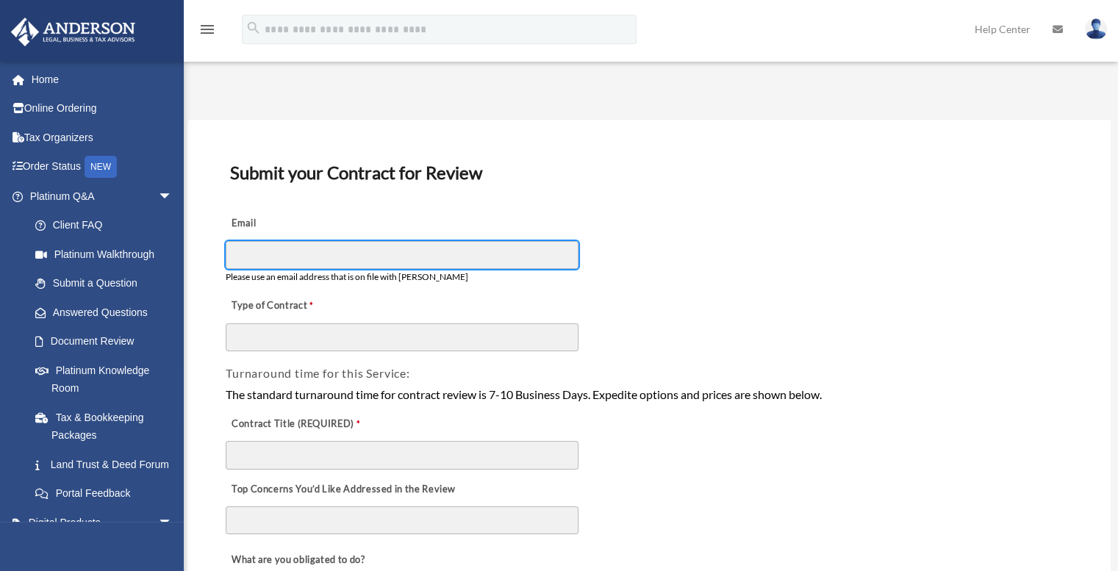
click at [301, 261] on input "Email" at bounding box center [402, 255] width 353 height 28
type input "**********"
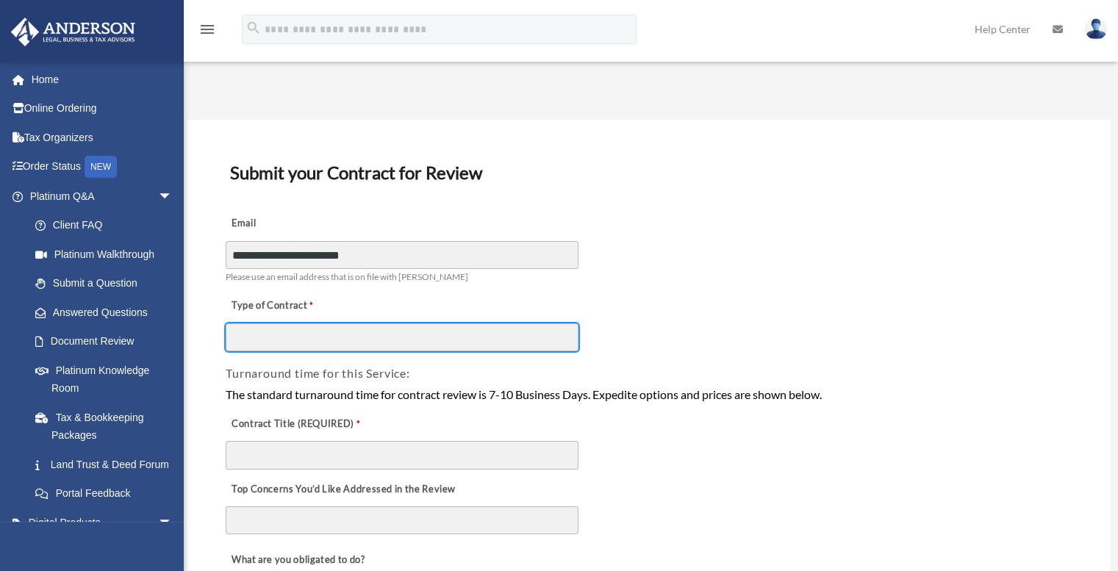
click at [344, 340] on input "Type of Contract" at bounding box center [402, 337] width 353 height 28
type input "**********"
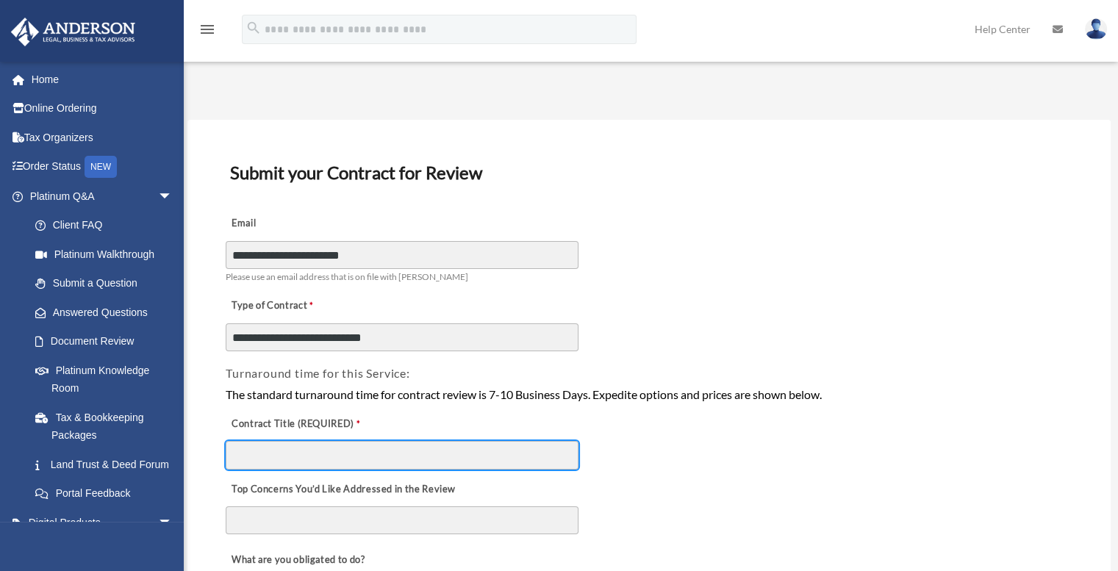
click at [328, 459] on input "Contract Title (REQUIRED)" at bounding box center [402, 455] width 353 height 28
click at [329, 459] on input "Contract Title (REQUIRED)" at bounding box center [402, 455] width 353 height 28
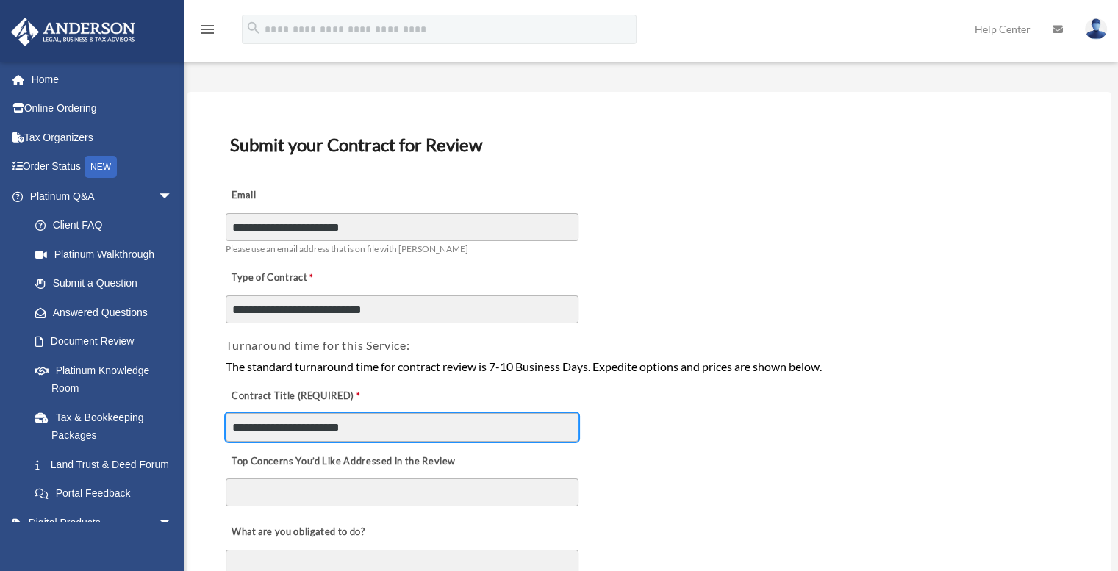
scroll to position [74, 0]
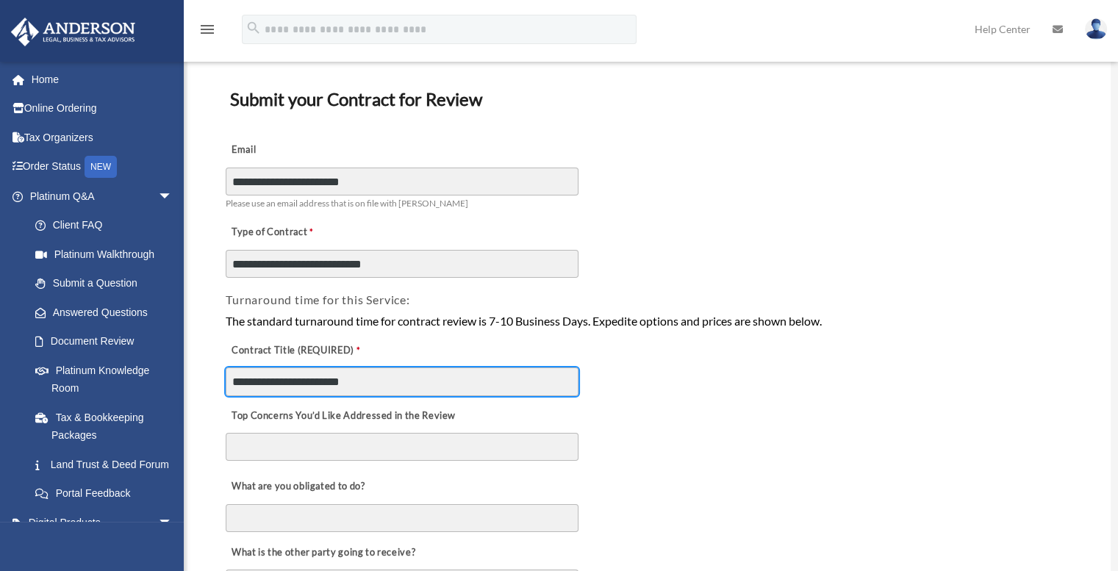
type input "**********"
click at [310, 457] on textarea "Top Concerns You’d Like Addressed in the Review" at bounding box center [402, 447] width 353 height 28
type textarea "*"
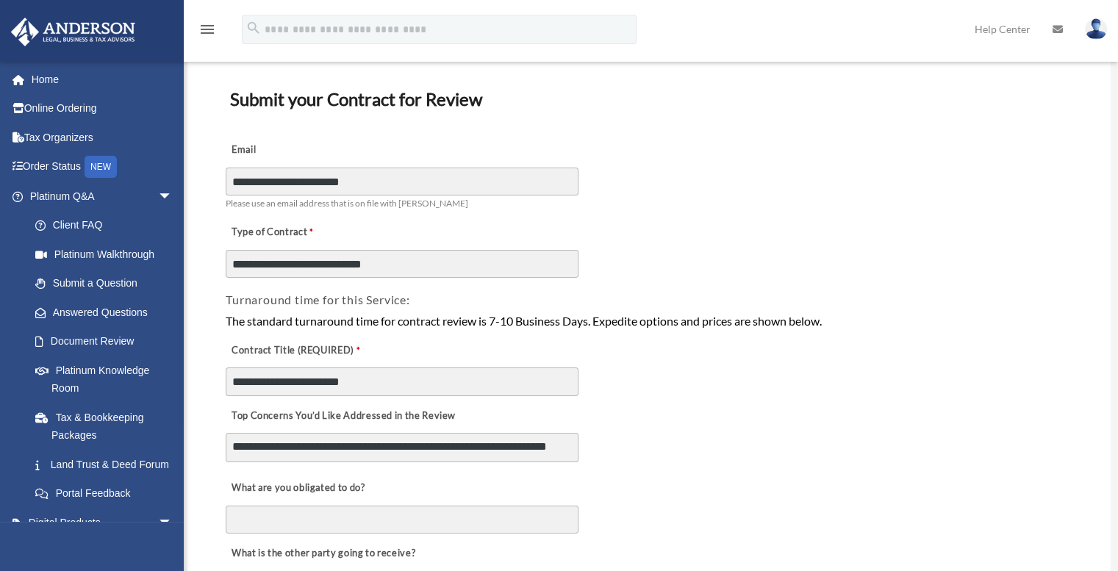
scroll to position [294, 0]
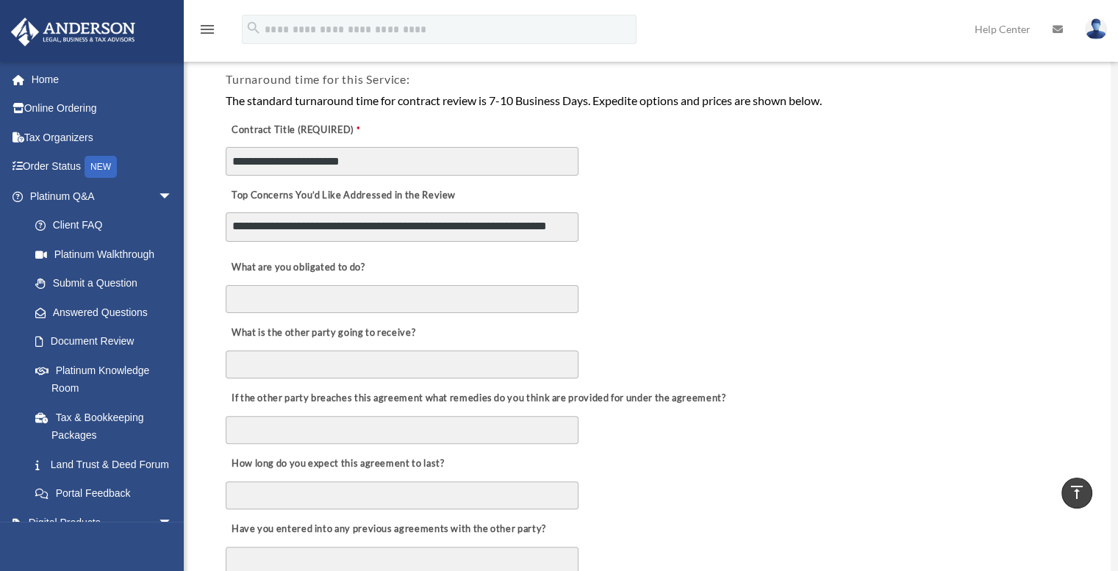
type textarea "**********"
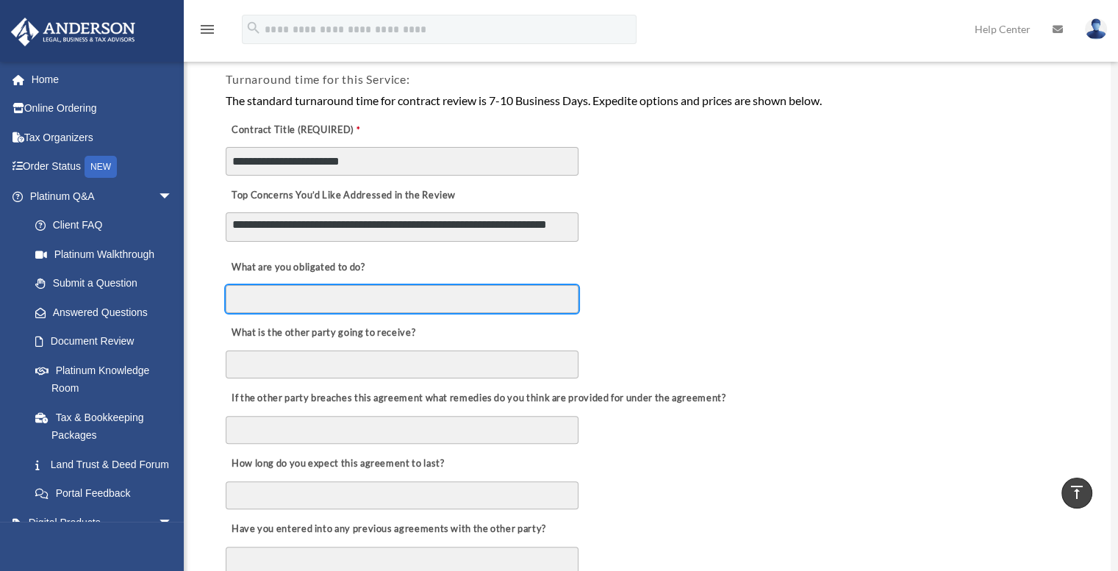
scroll to position [12, 0]
click at [304, 310] on input "What are you obligated to do?" at bounding box center [402, 299] width 353 height 28
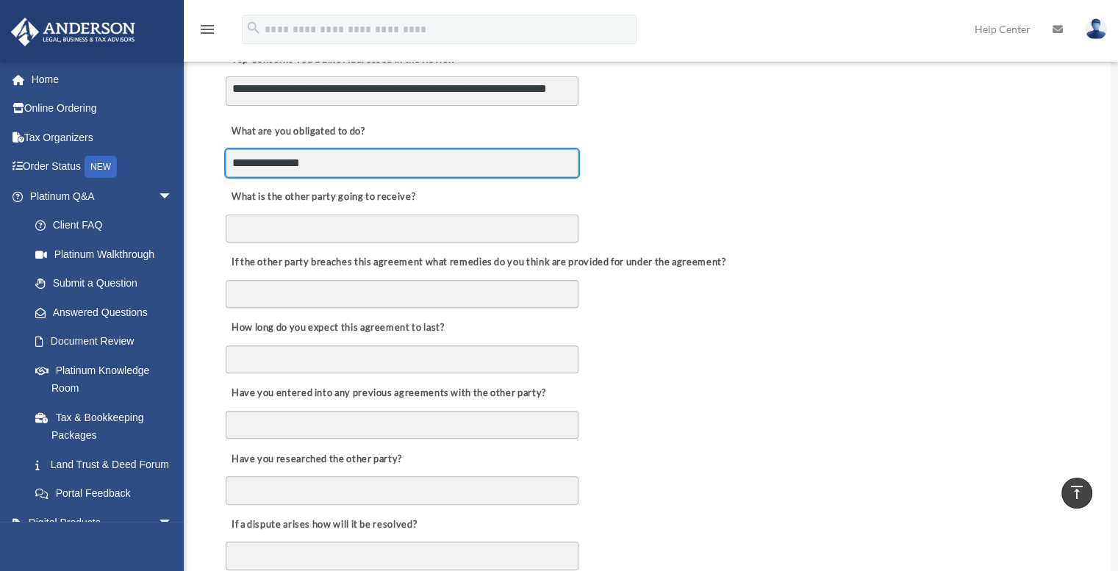
scroll to position [441, 0]
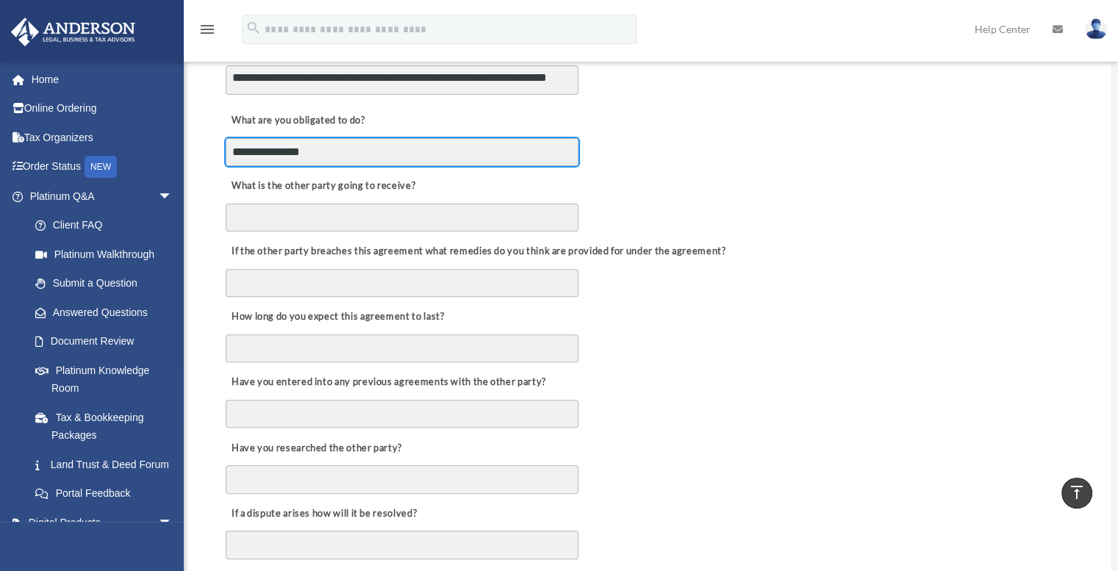
type input "**********"
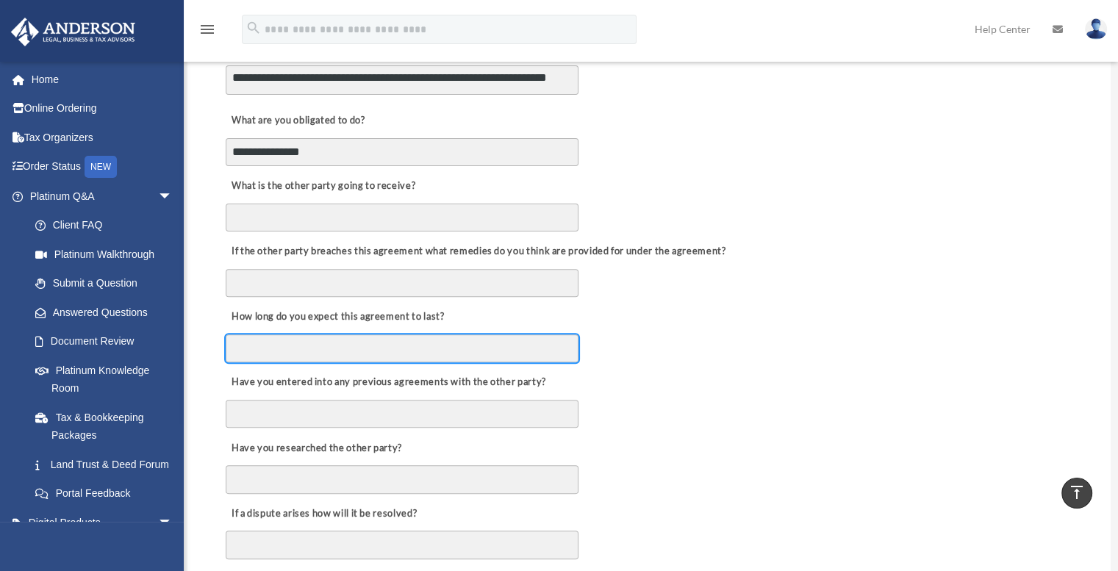
click at [294, 348] on input "How long do you expect this agreement to last?" at bounding box center [402, 349] width 353 height 28
type input "*"
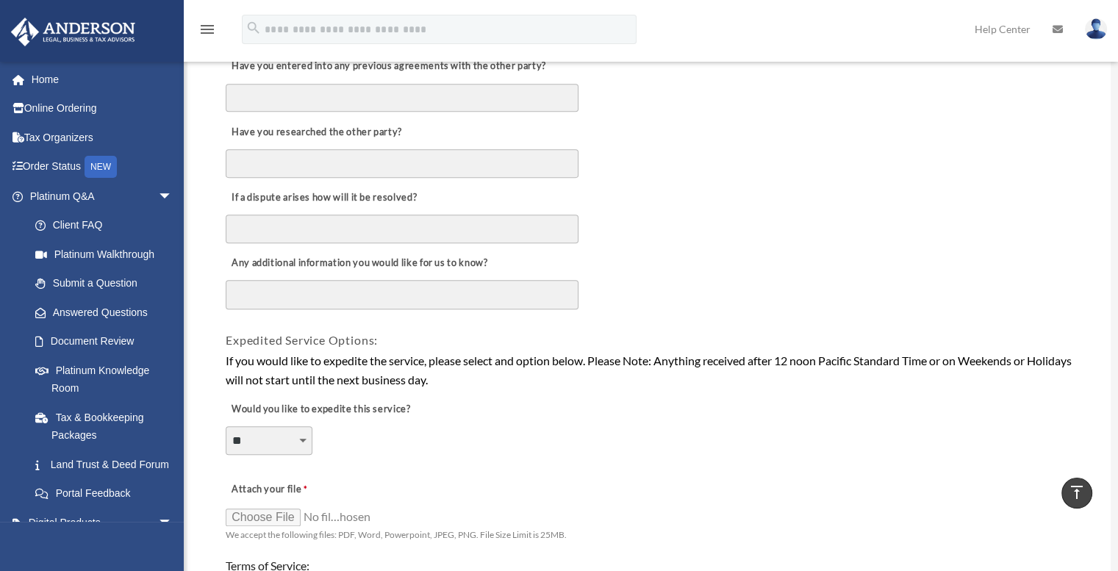
scroll to position [809, 0]
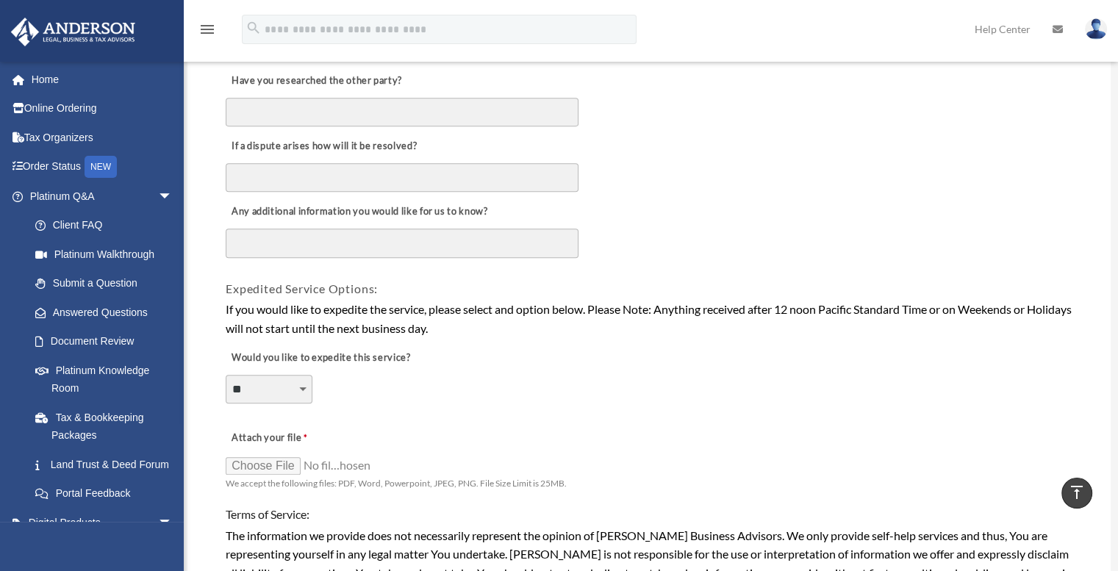
type input "**********"
click at [269, 469] on input "Attach your file" at bounding box center [299, 465] width 147 height 21
type input "**********"
click at [345, 246] on textarea "Any additional information you would like for us to know?" at bounding box center [402, 243] width 353 height 29
click at [333, 247] on textarea "**********" at bounding box center [402, 243] width 353 height 29
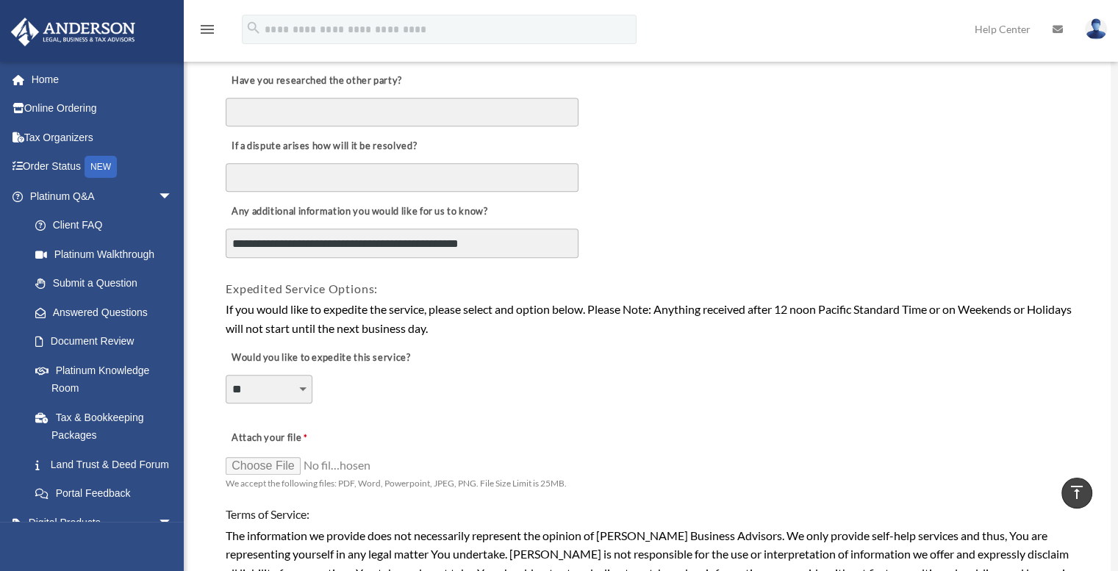
click at [475, 246] on textarea "**********" at bounding box center [402, 243] width 353 height 29
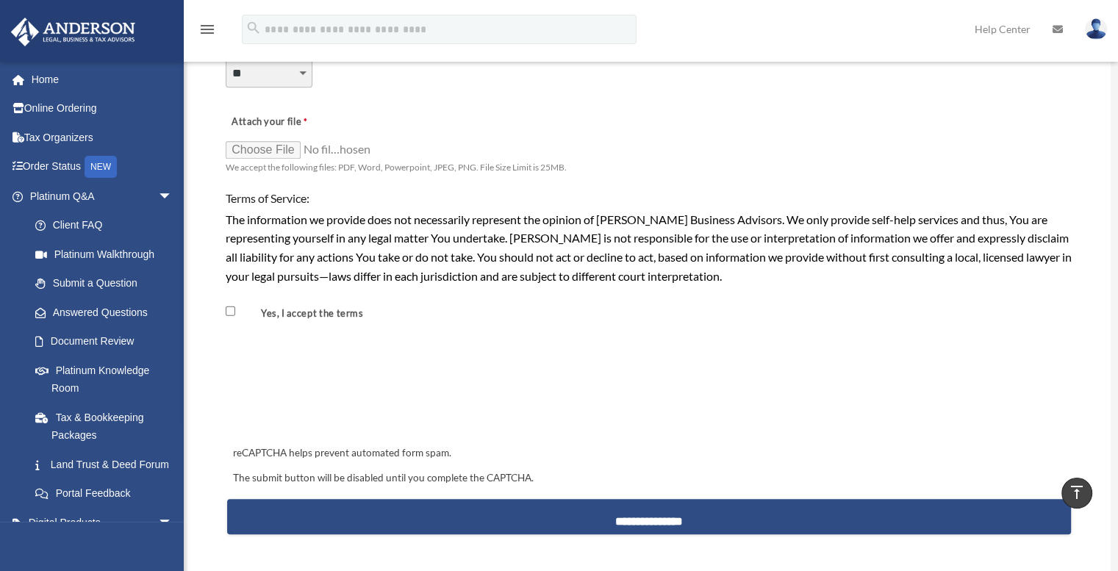
scroll to position [1176, 0]
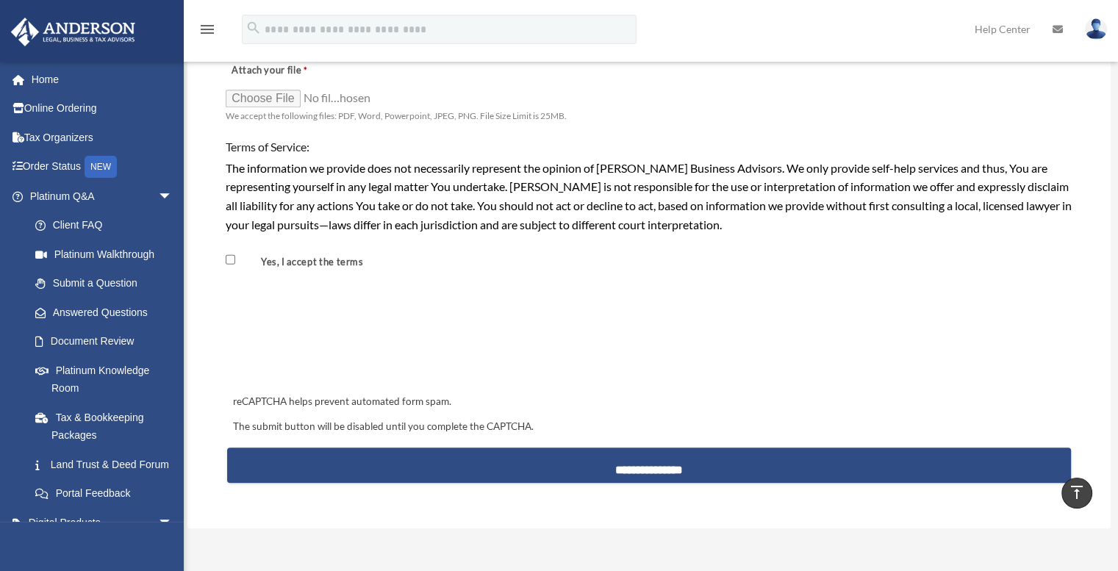
type textarea "**********"
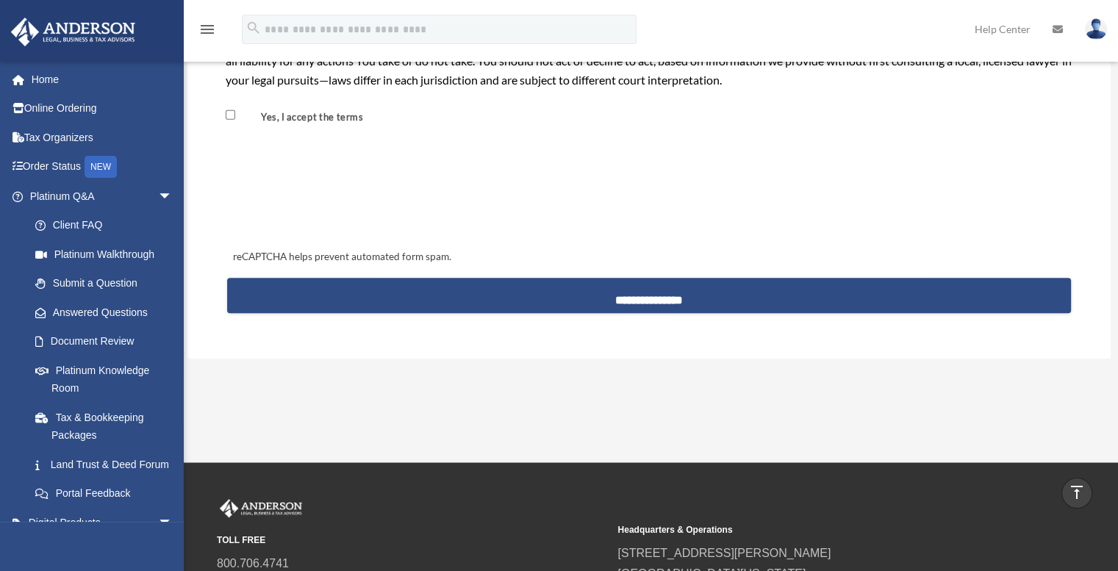
scroll to position [1397, 0]
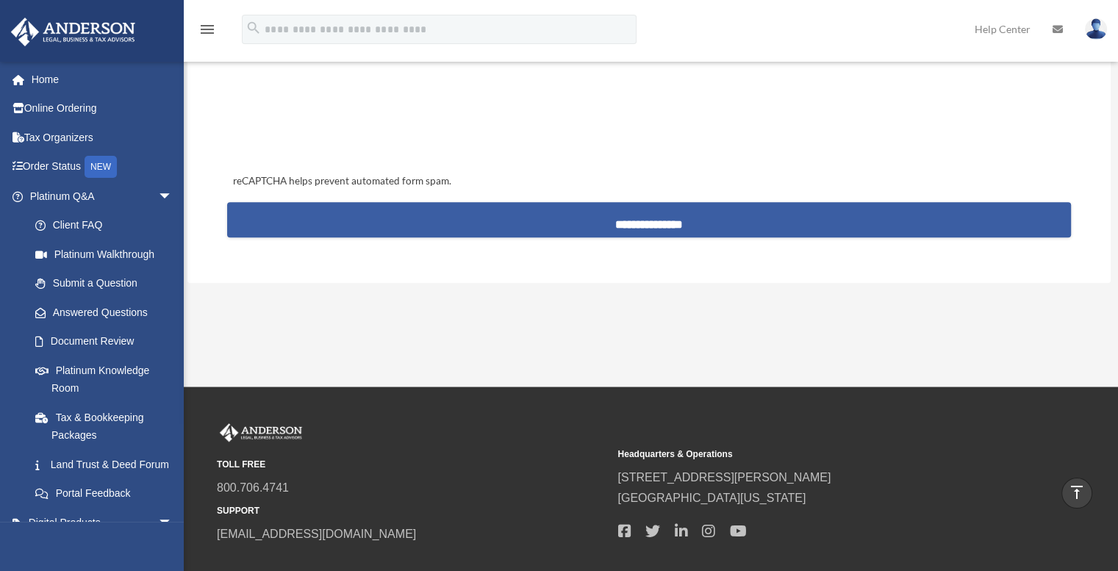
click at [668, 221] on input "**********" at bounding box center [649, 219] width 844 height 35
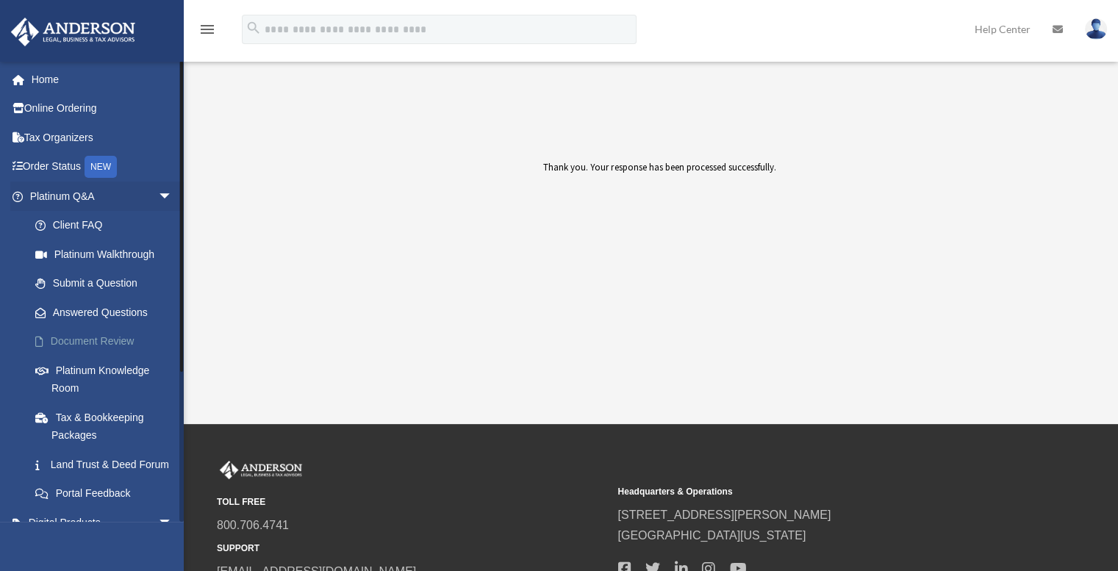
click at [96, 337] on link "Document Review" at bounding box center [108, 341] width 174 height 29
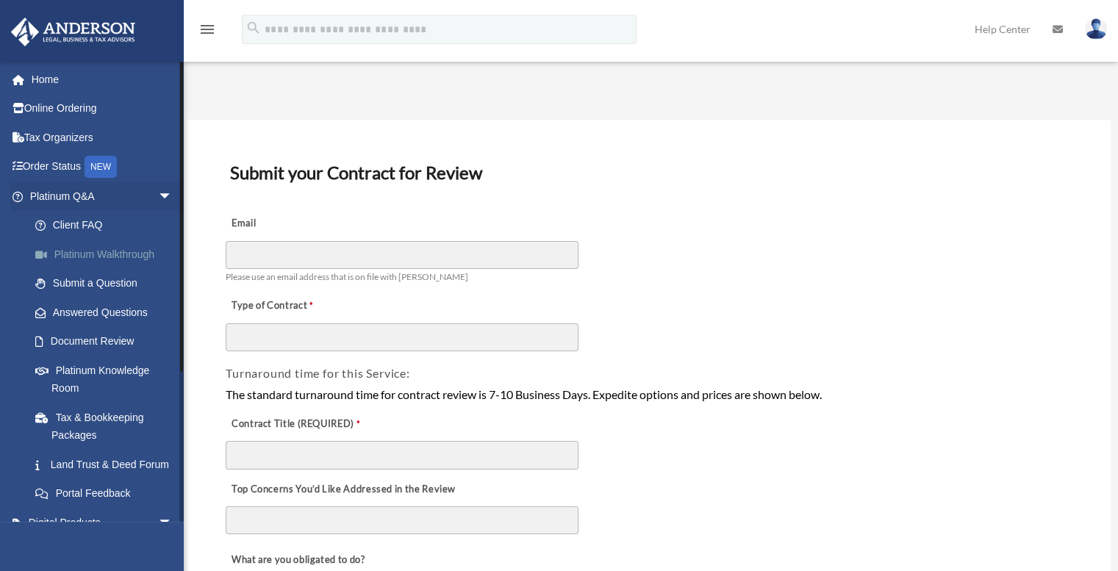
click at [108, 256] on link "Platinum Walkthrough" at bounding box center [108, 254] width 174 height 29
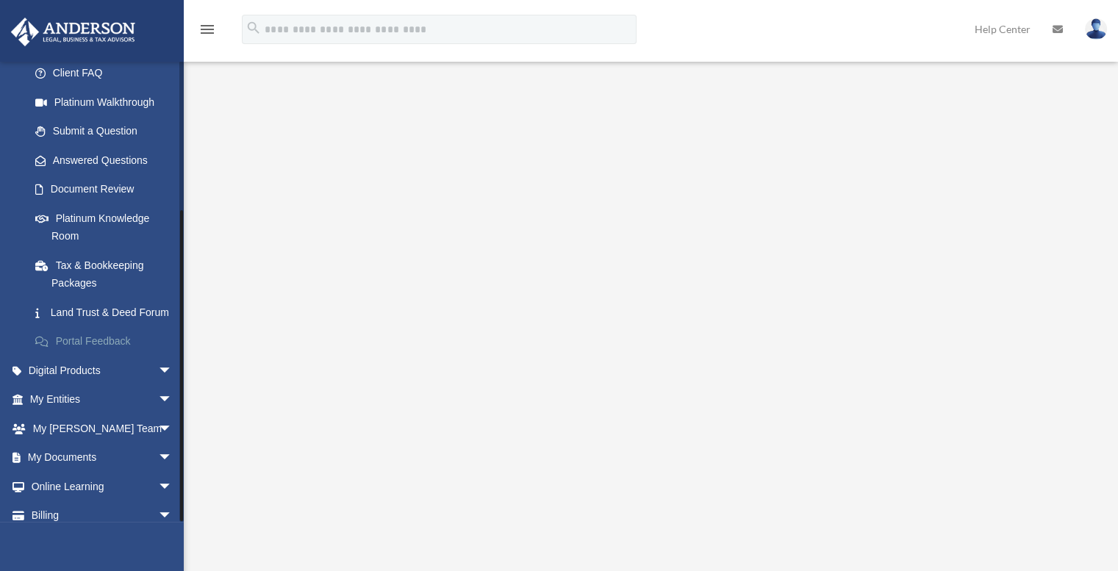
scroll to position [210, 0]
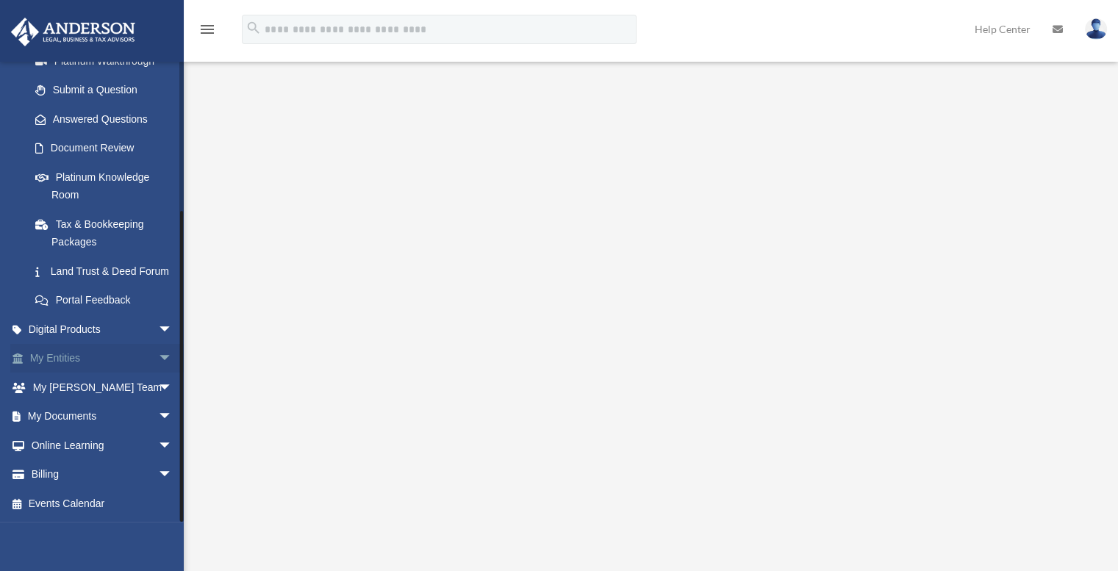
click at [71, 355] on link "My Entities arrow_drop_down" at bounding box center [102, 358] width 185 height 29
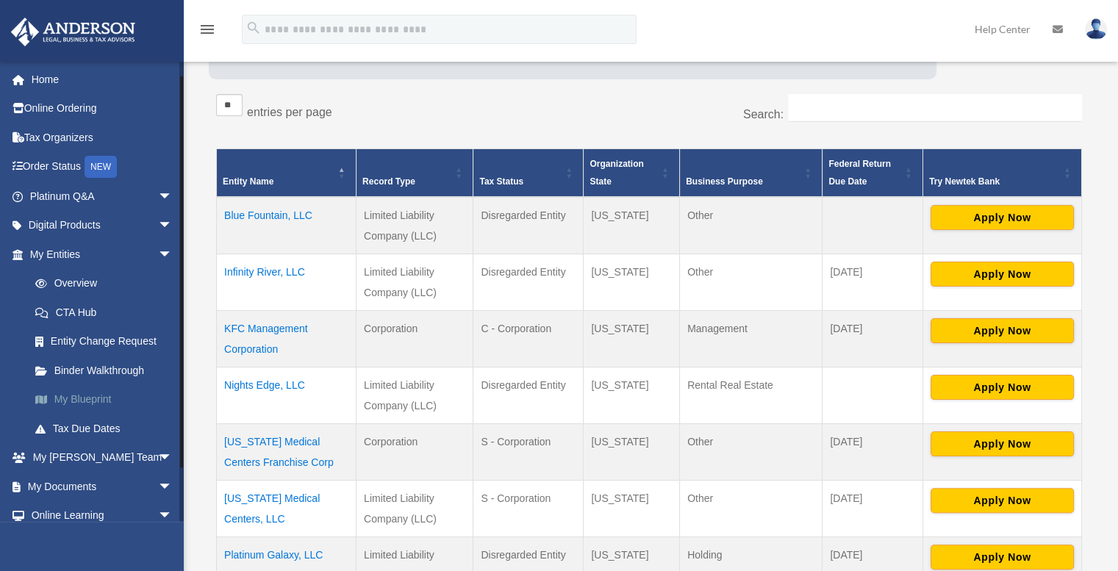
scroll to position [69, 0]
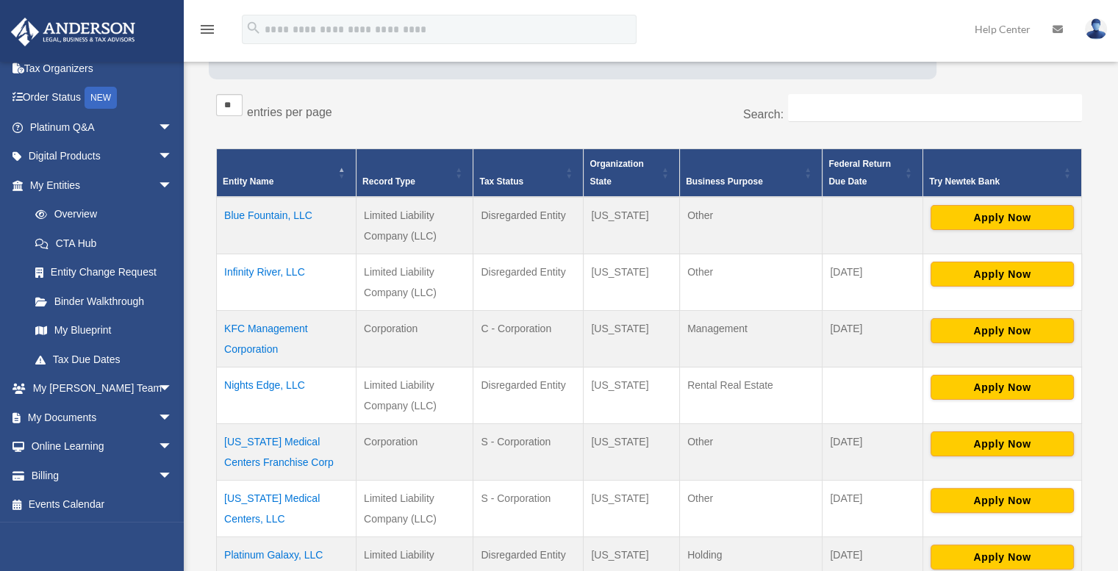
click at [278, 271] on td "Infinity River, LLC" at bounding box center [287, 282] width 140 height 57
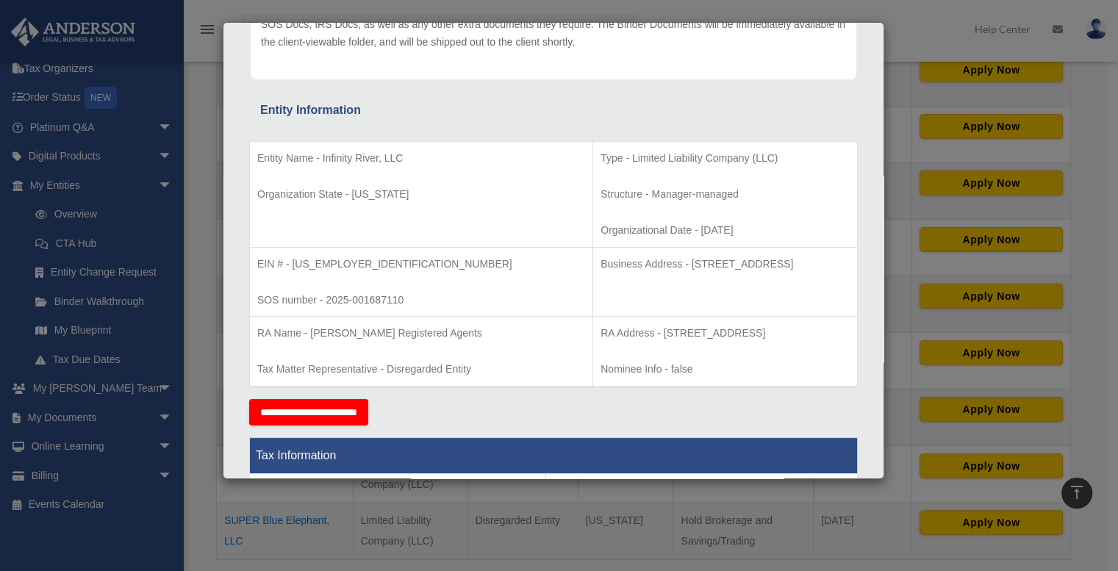
scroll to position [0, 0]
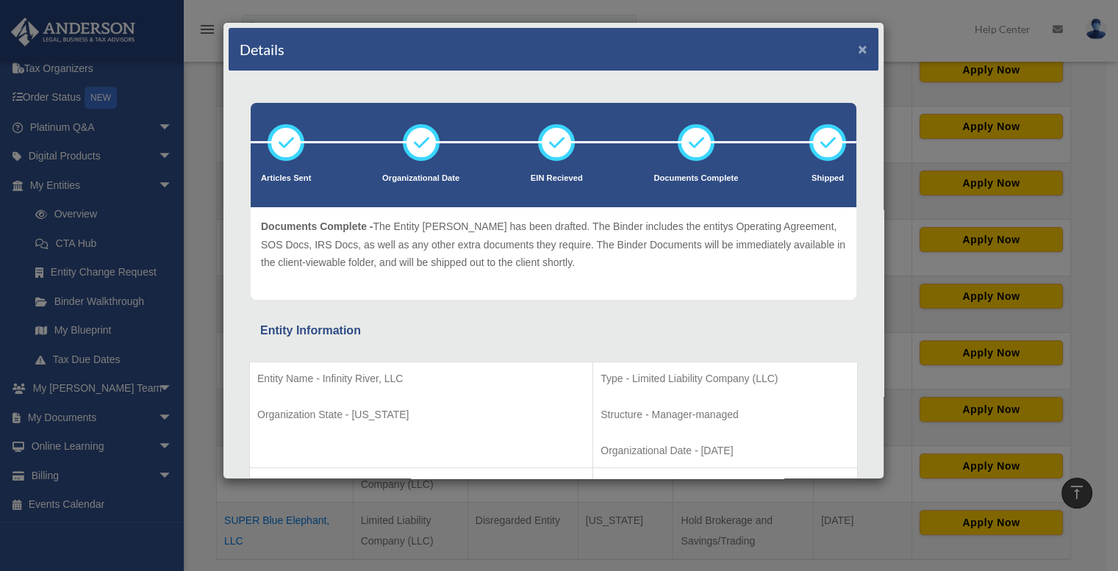
click at [858, 49] on button "×" at bounding box center [863, 48] width 10 height 15
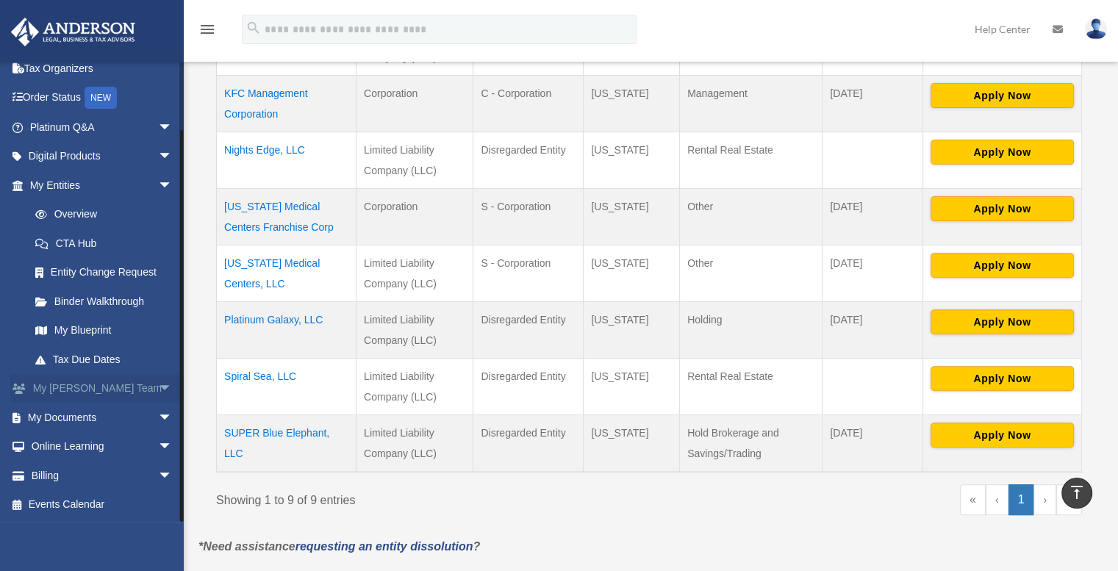
scroll to position [588, 0]
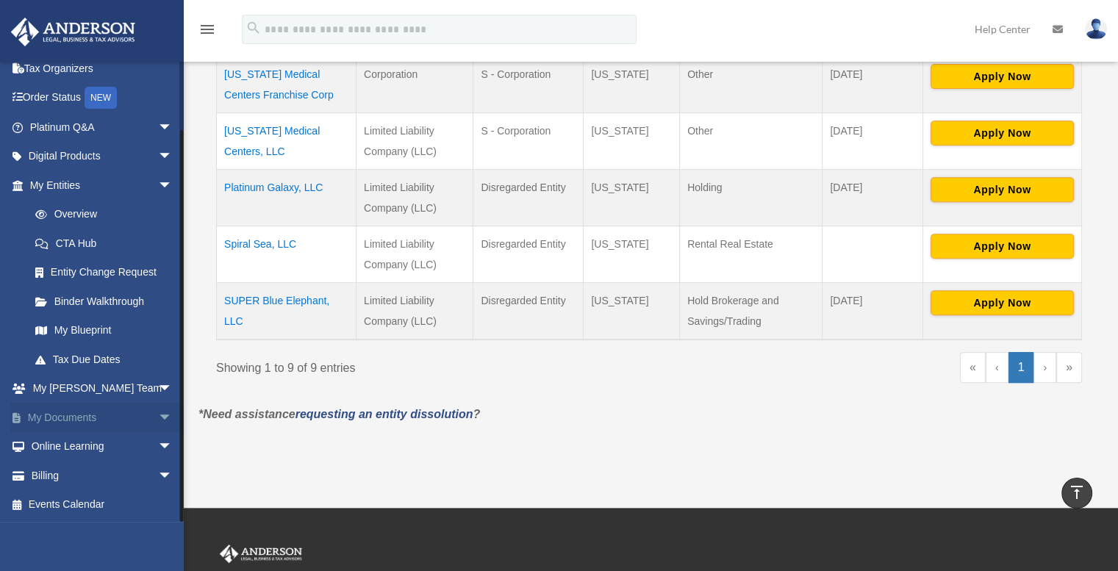
click at [102, 416] on link "My Documents arrow_drop_down" at bounding box center [102, 417] width 185 height 29
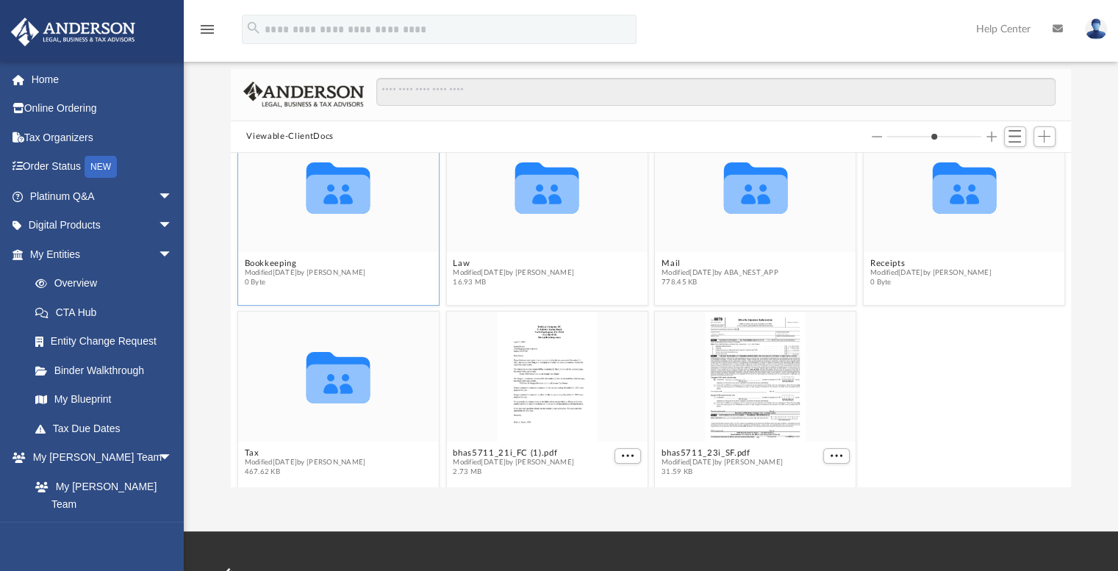
scroll to position [51, 0]
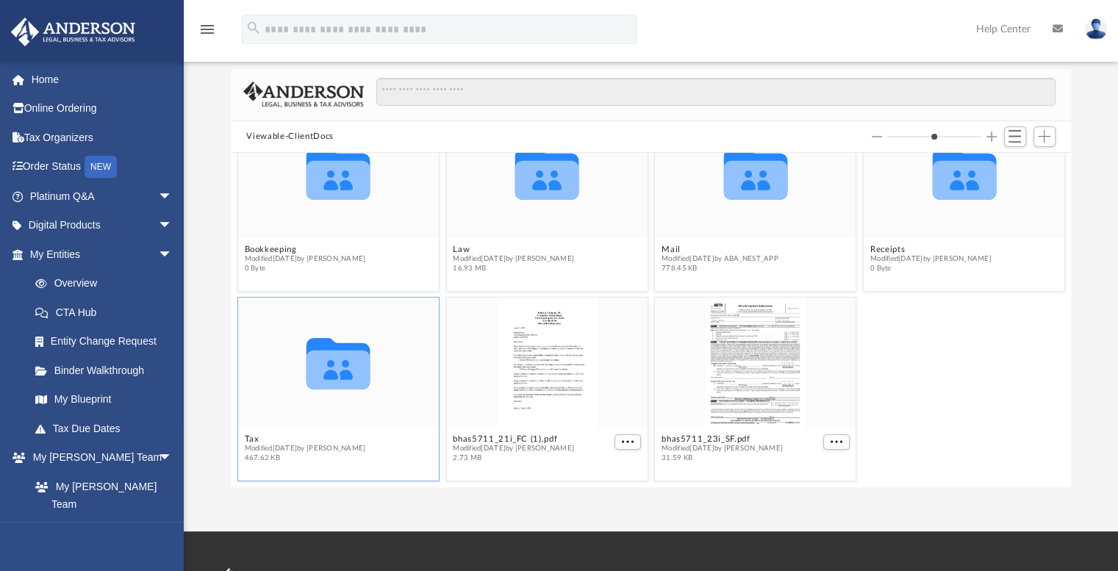
click at [338, 371] on icon "grid" at bounding box center [339, 370] width 64 height 39
click at [340, 358] on icon "grid" at bounding box center [339, 370] width 64 height 39
click at [339, 358] on icon "grid" at bounding box center [339, 370] width 64 height 39
click at [349, 375] on icon "grid" at bounding box center [339, 363] width 64 height 51
click at [353, 371] on icon "grid" at bounding box center [339, 370] width 64 height 39
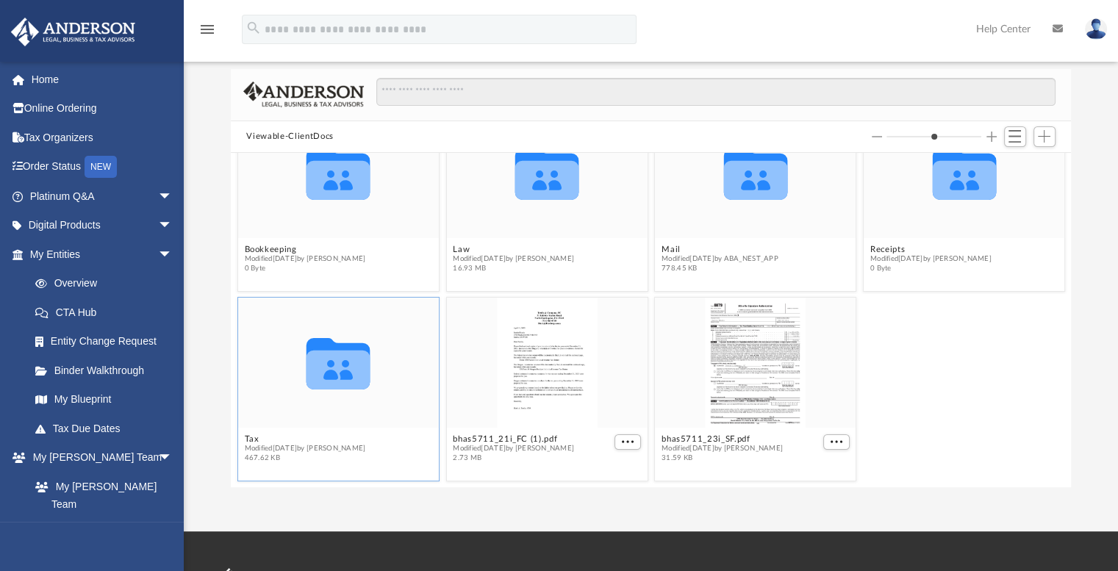
click at [360, 371] on icon "grid" at bounding box center [339, 370] width 64 height 39
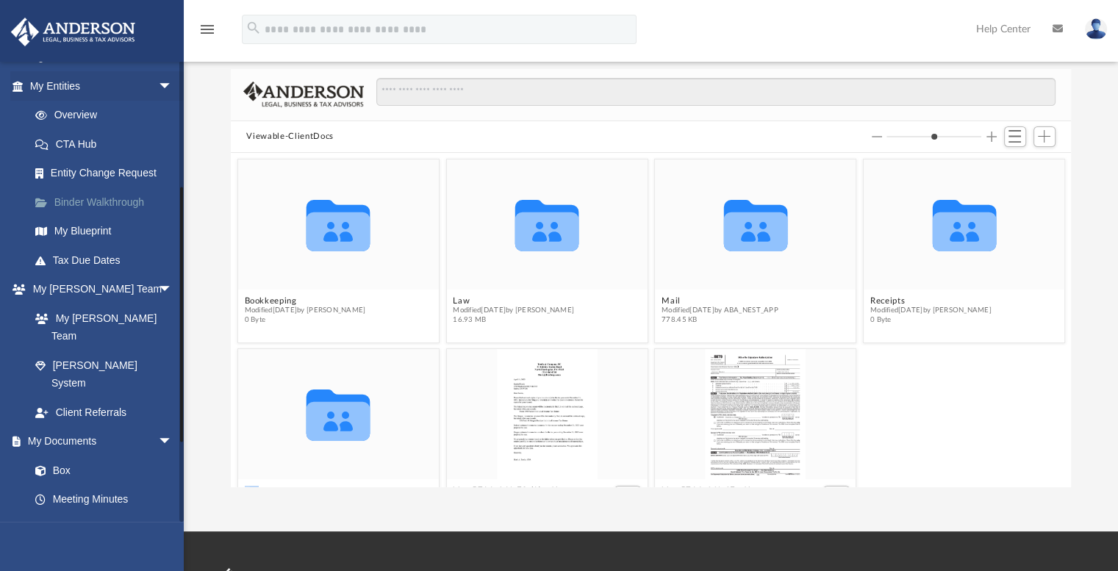
scroll to position [221, 0]
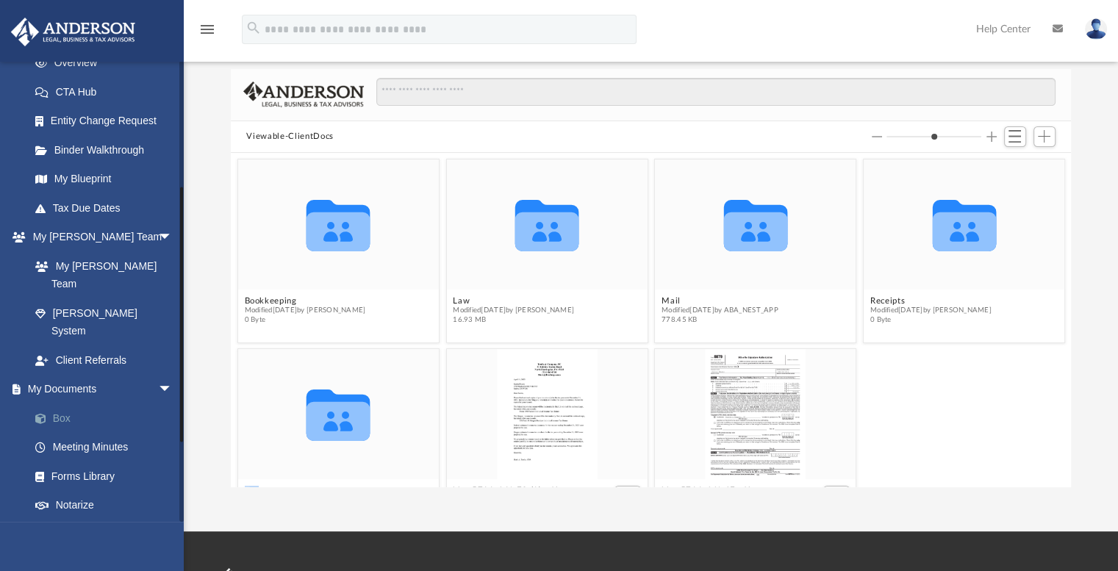
click at [62, 404] on link "Box" at bounding box center [108, 418] width 174 height 29
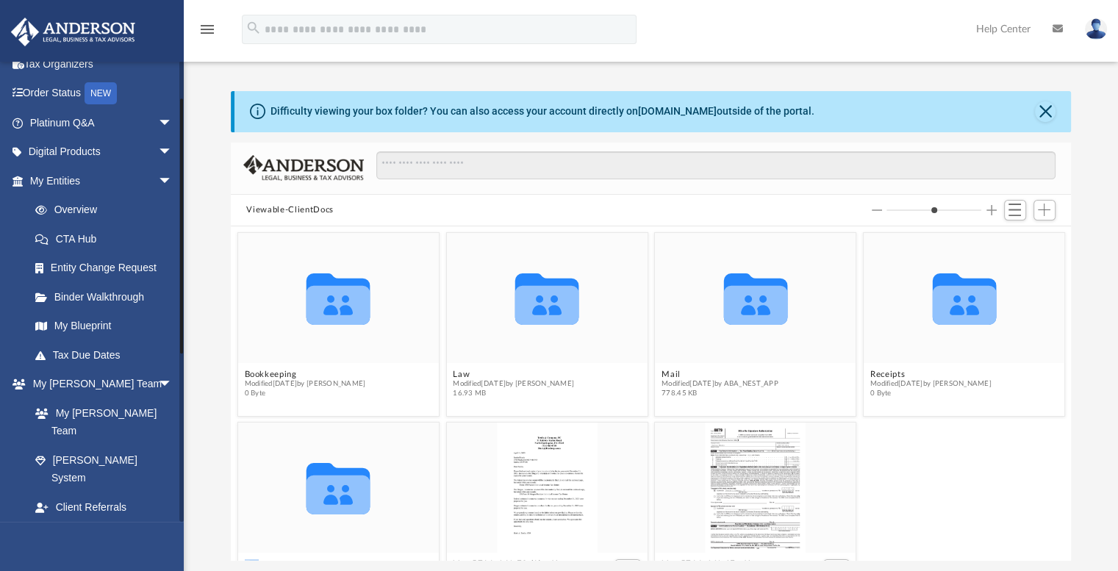
scroll to position [65, 0]
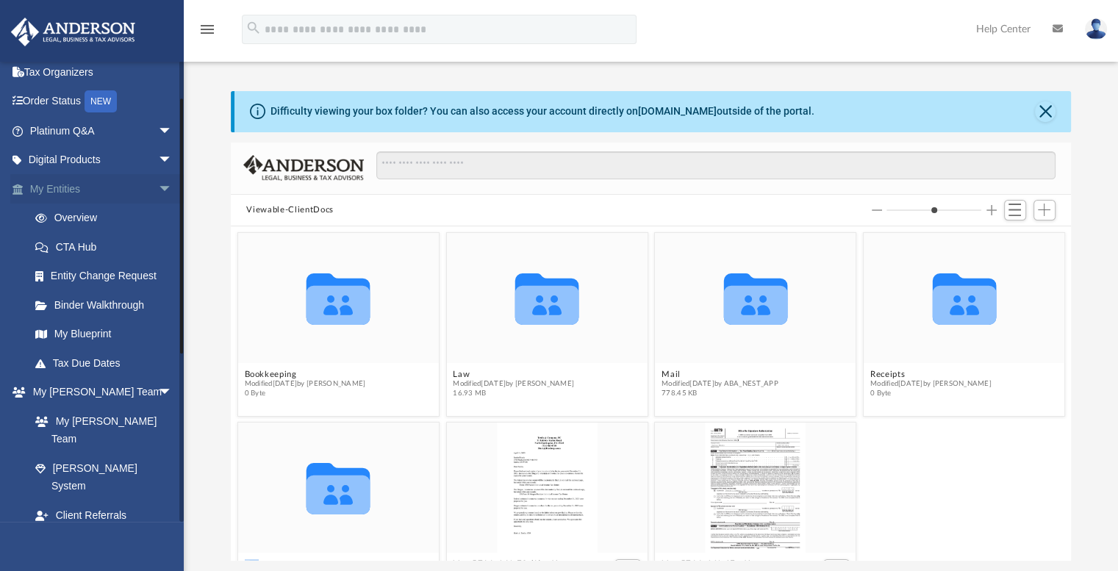
click at [127, 186] on link "My Entities arrow_drop_down" at bounding box center [102, 188] width 185 height 29
click at [62, 187] on link "My Entities arrow_drop_down" at bounding box center [102, 188] width 185 height 29
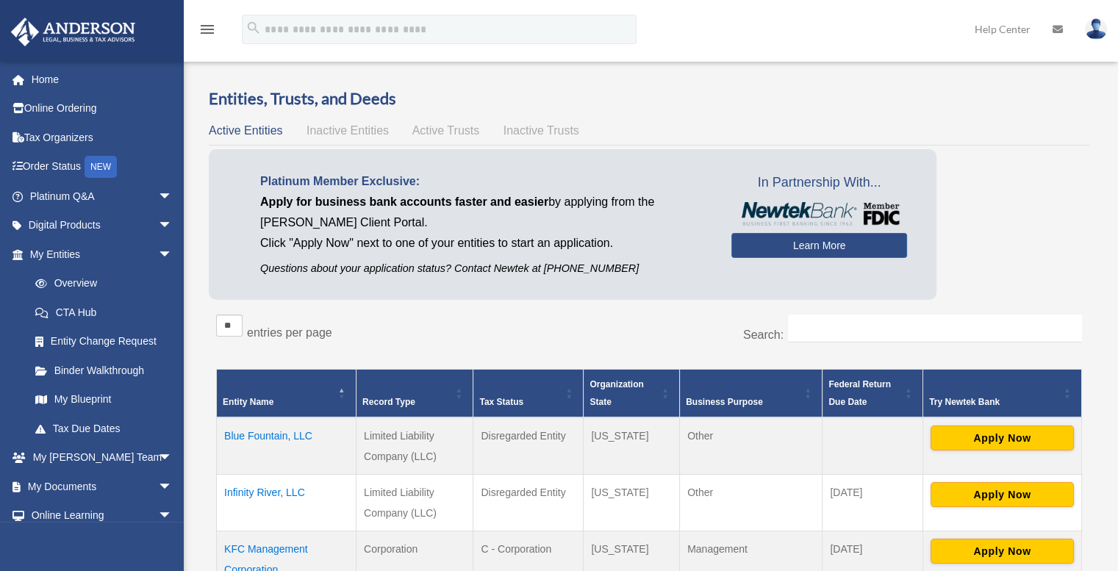
scroll to position [294, 0]
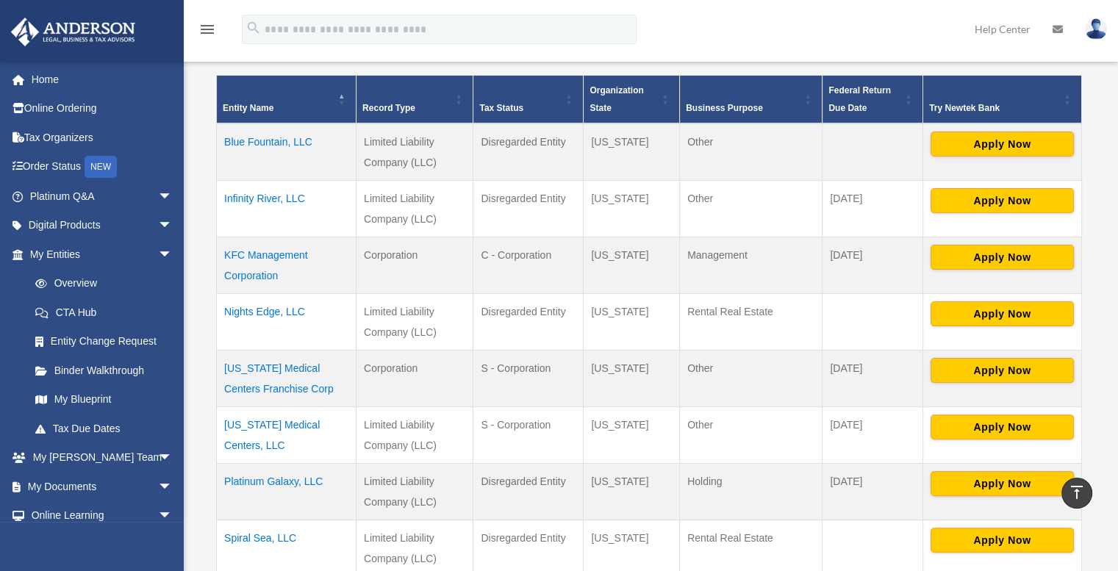
click at [268, 197] on td "Infinity River, LLC" at bounding box center [287, 208] width 140 height 57
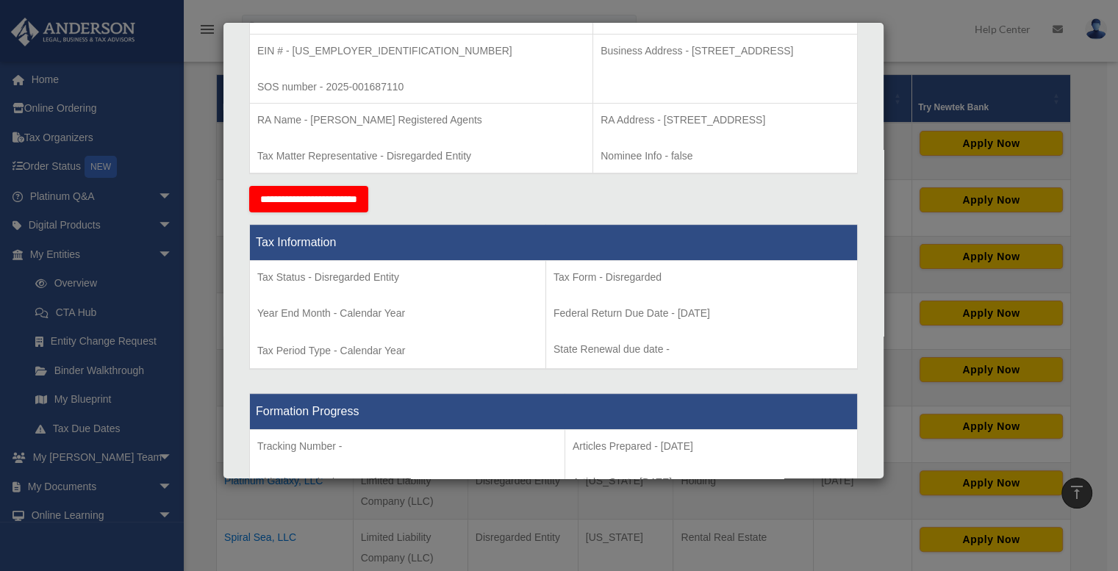
scroll to position [0, 0]
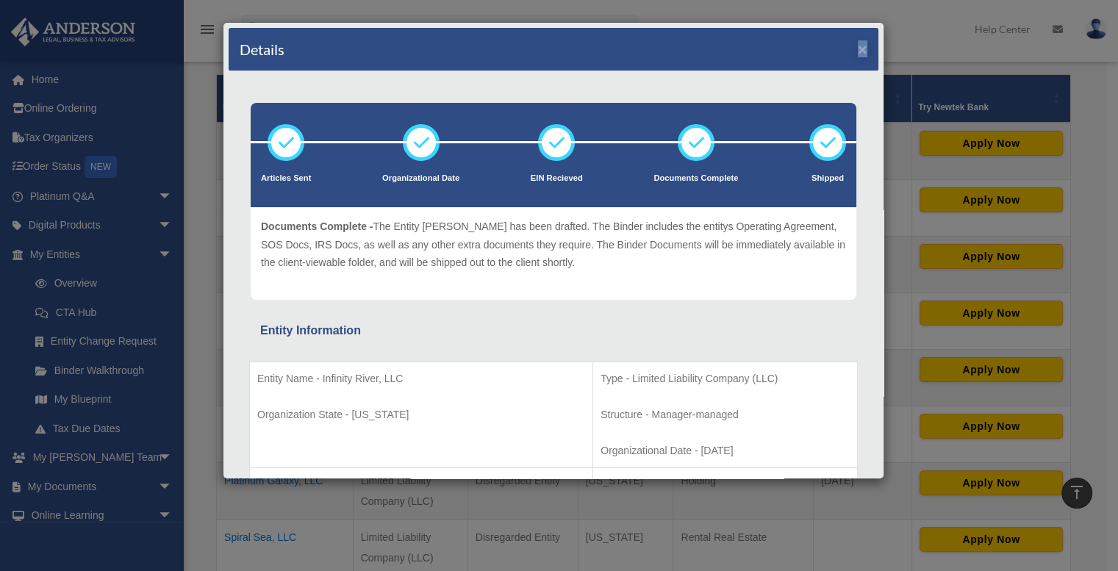
drag, startPoint x: 856, startPoint y: 43, endPoint x: 848, endPoint y: 48, distance: 9.2
click at [848, 48] on div "Details ×" at bounding box center [554, 49] width 650 height 43
click at [858, 45] on button "×" at bounding box center [863, 48] width 10 height 15
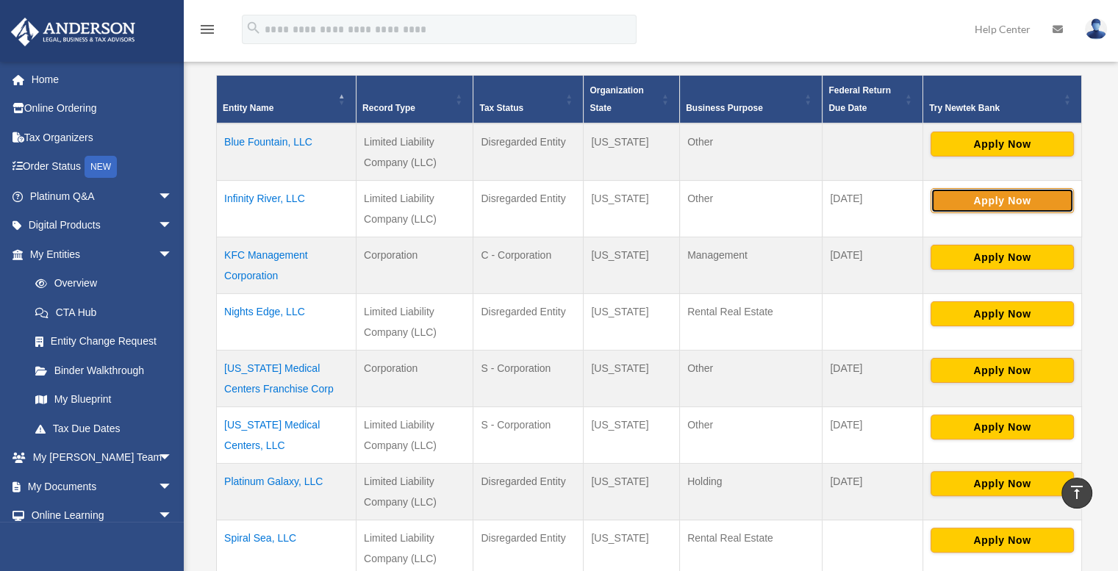
click at [1012, 197] on button "Apply Now" at bounding box center [1002, 200] width 143 height 25
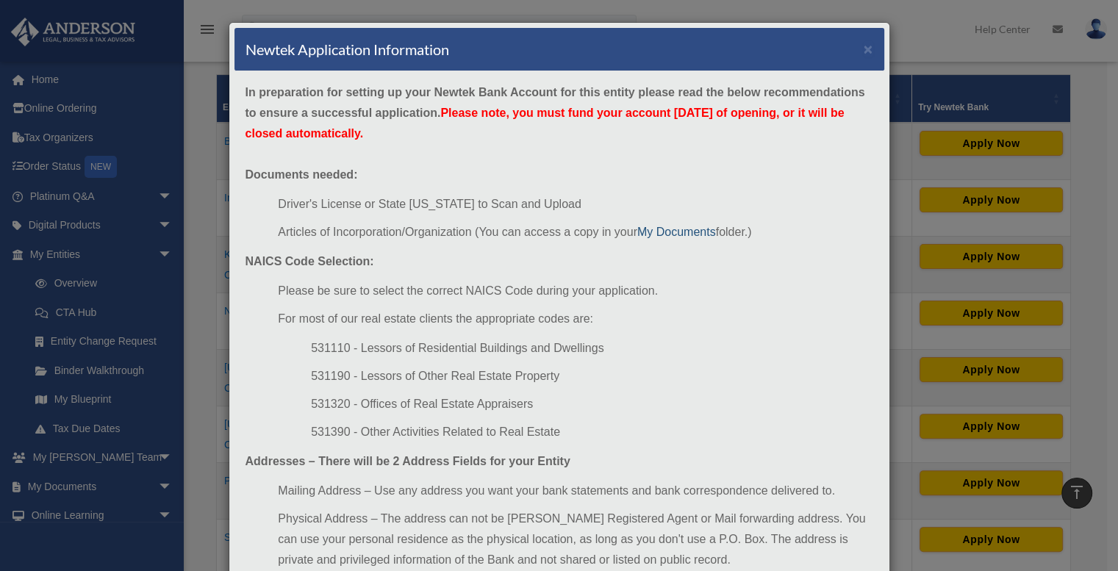
click at [679, 229] on link "My Documents" at bounding box center [676, 232] width 79 height 12
click at [864, 45] on button "×" at bounding box center [869, 48] width 10 height 15
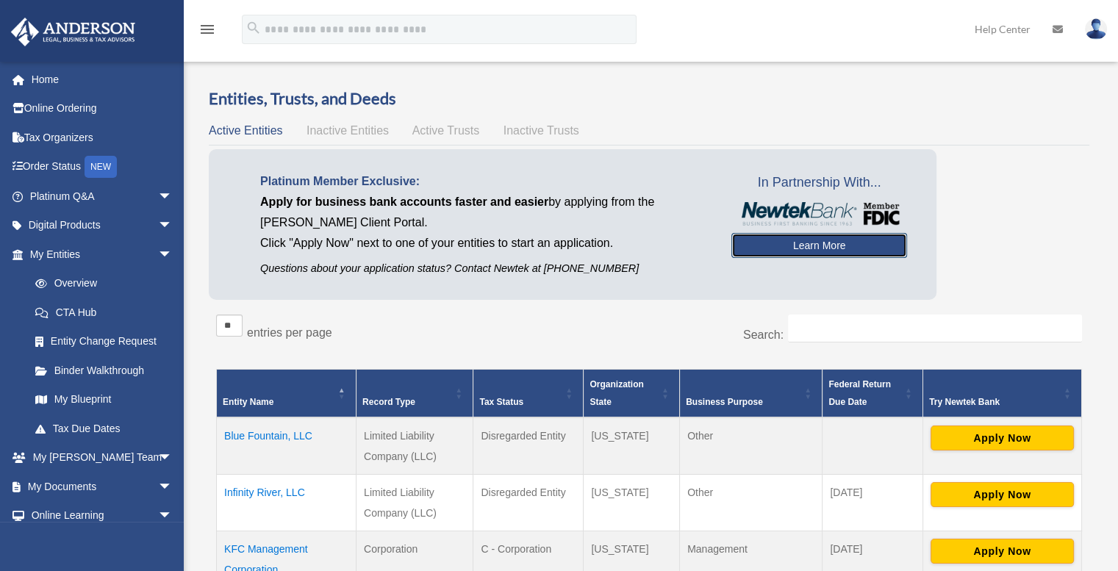
click at [814, 241] on link "Learn More" at bounding box center [819, 245] width 176 height 25
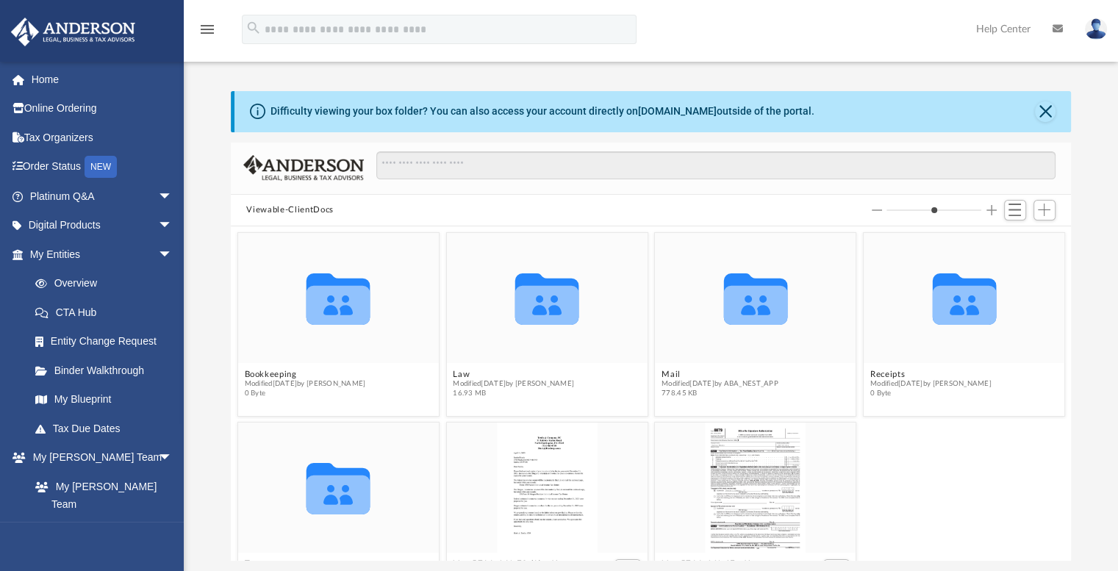
scroll to position [323, 829]
click at [471, 167] on input "Search files and folders" at bounding box center [715, 165] width 679 height 28
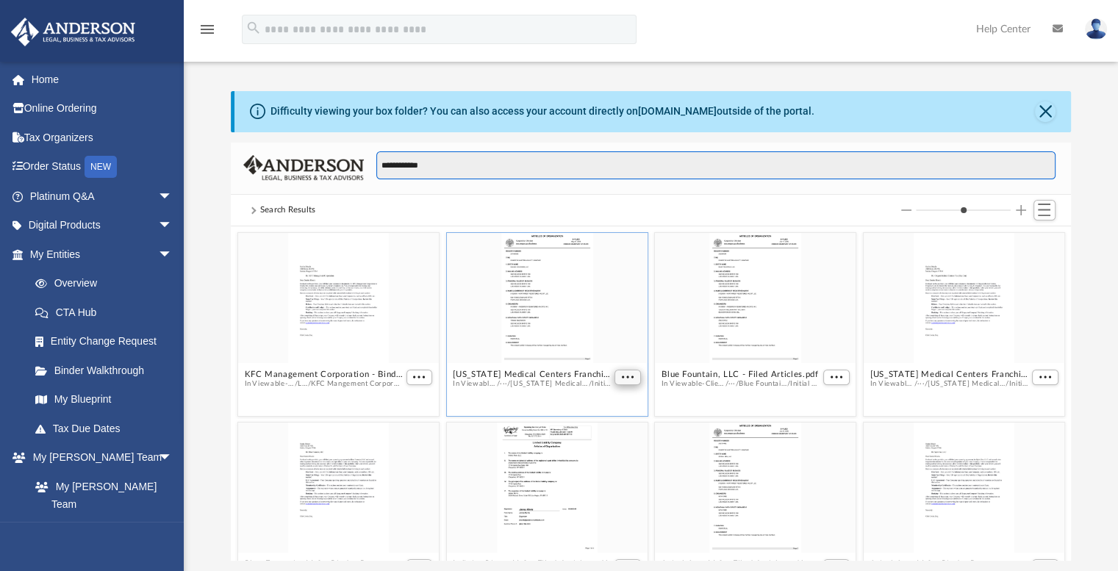
type input "**********"
click at [622, 375] on span "More options" at bounding box center [628, 376] width 12 height 7
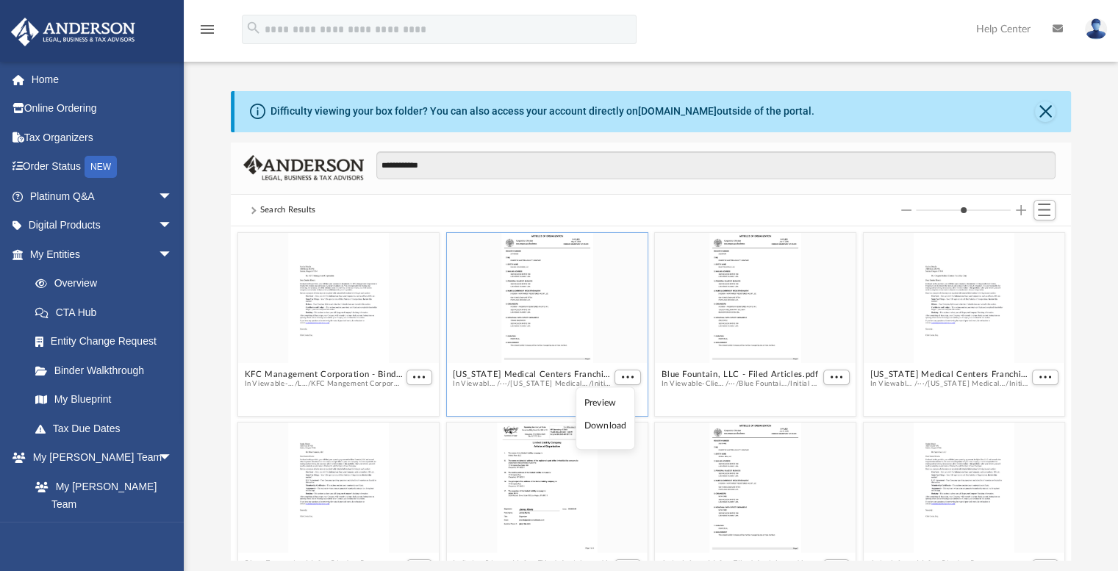
click at [604, 426] on li "Download" at bounding box center [605, 425] width 43 height 15
click at [827, 372] on button "More options" at bounding box center [836, 377] width 26 height 15
click at [816, 423] on li "Download" at bounding box center [811, 425] width 43 height 15
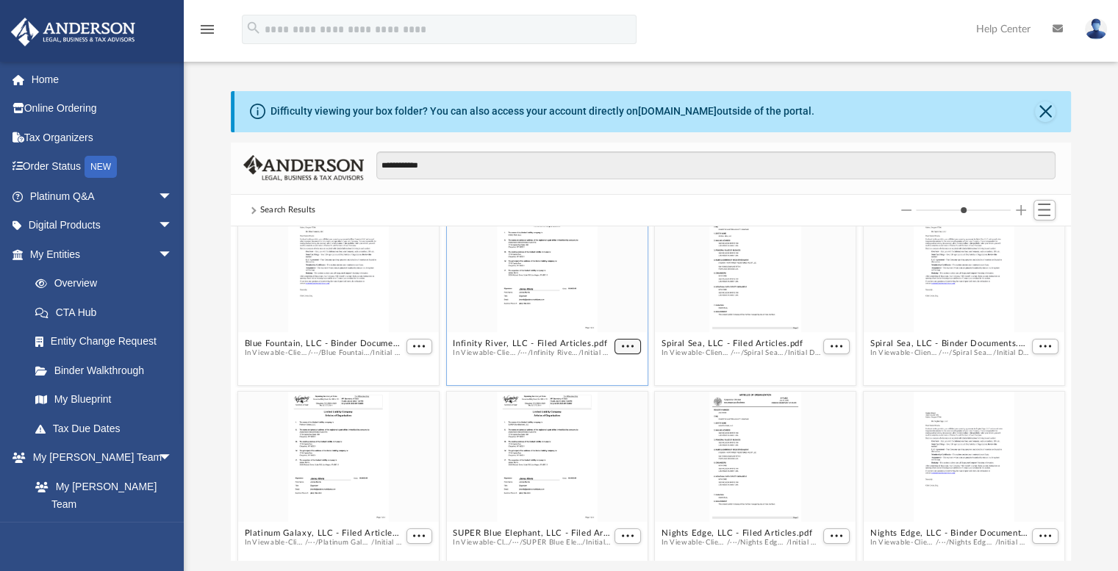
scroll to position [190, 0]
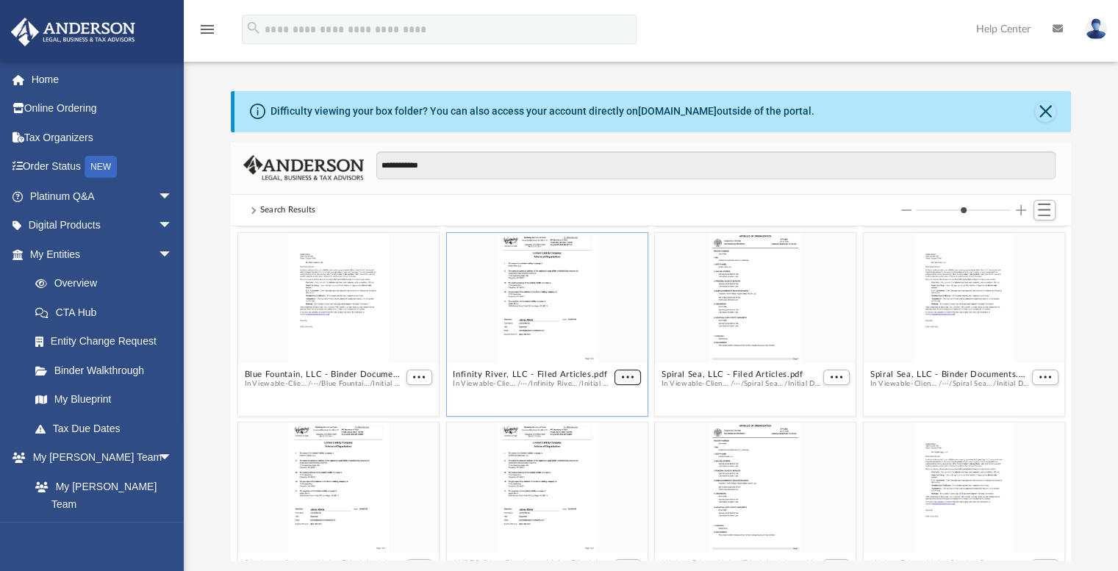
click at [620, 343] on figure "Infinity River, LLC - Filed Articles.pdf In Viewable-ClientDocs / ··· / Infinit…" at bounding box center [546, 318] width 201 height 171
click at [622, 374] on span "More options" at bounding box center [628, 376] width 12 height 7
click at [607, 428] on li "Download" at bounding box center [605, 425] width 43 height 15
click at [830, 374] on span "More options" at bounding box center [836, 376] width 12 height 7
click at [815, 429] on li "Download" at bounding box center [811, 425] width 43 height 15
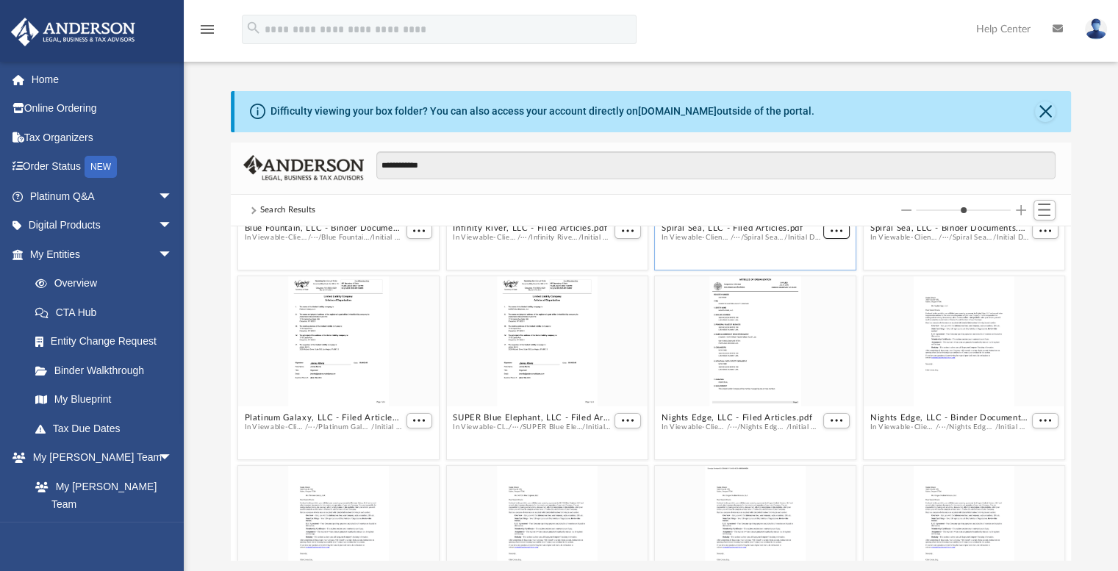
scroll to position [337, 0]
click at [420, 416] on span "More options" at bounding box center [419, 419] width 12 height 7
click at [403, 471] on li "Download" at bounding box center [399, 468] width 43 height 15
click at [622, 418] on span "More options" at bounding box center [628, 419] width 12 height 7
click at [604, 473] on li "Download" at bounding box center [605, 468] width 43 height 15
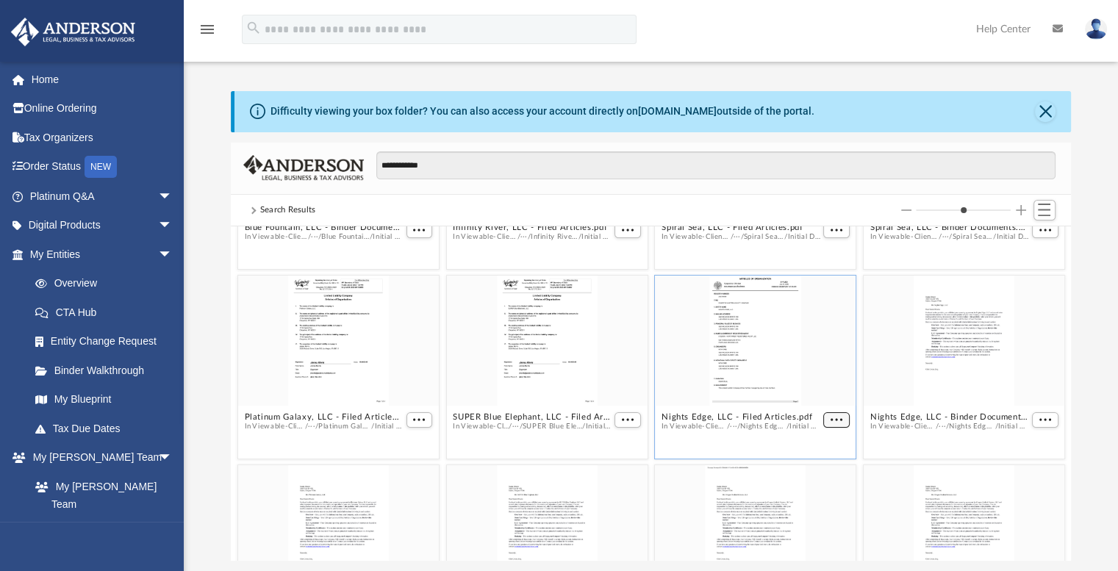
click at [830, 418] on span "More options" at bounding box center [836, 419] width 12 height 7
click at [819, 470] on li "Download" at bounding box center [811, 468] width 43 height 15
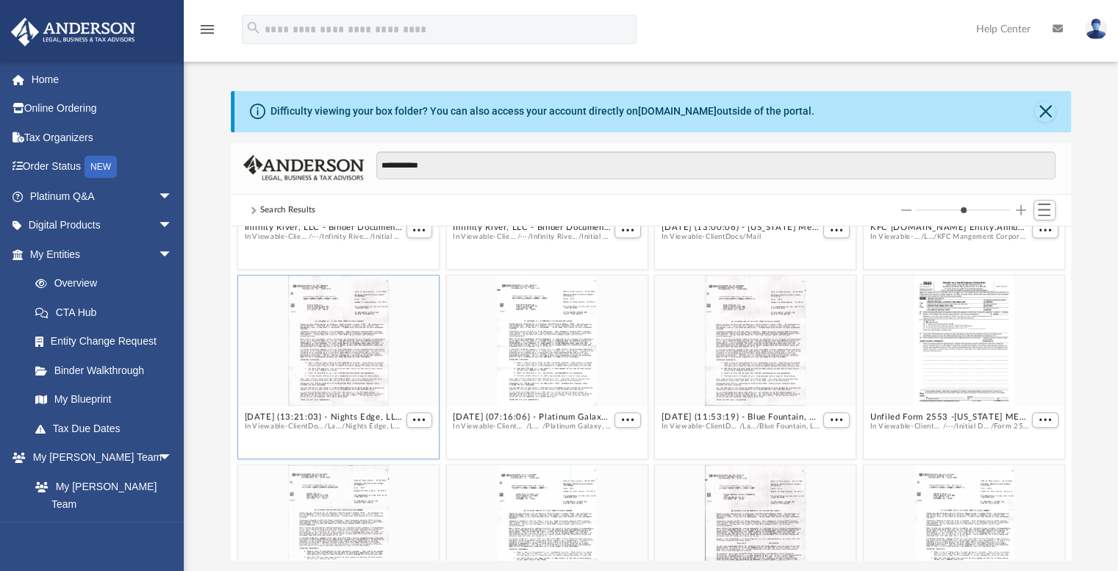
scroll to position [925, 0]
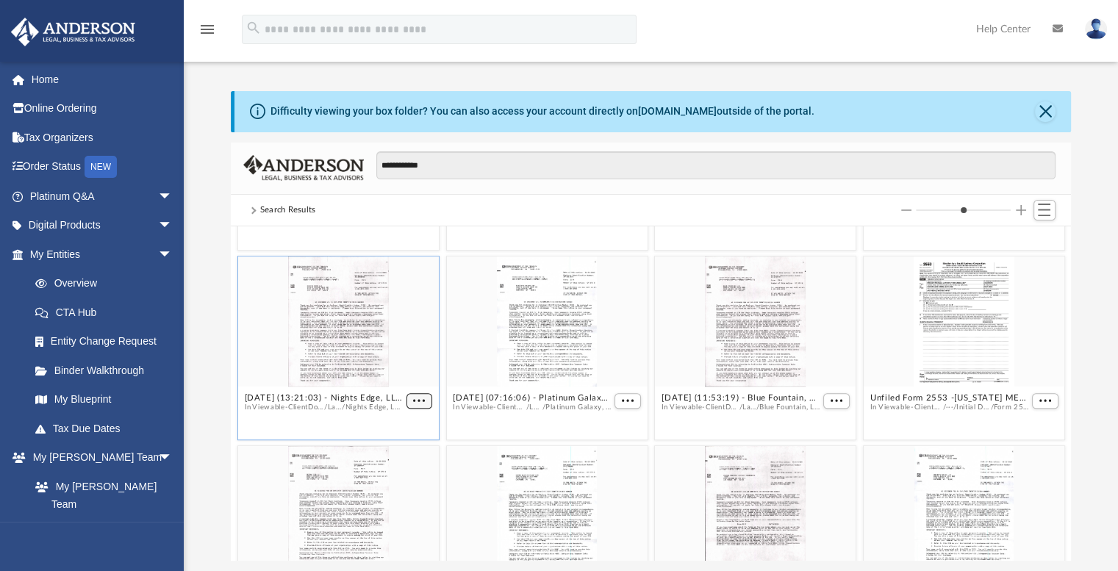
click at [417, 399] on span "More options" at bounding box center [419, 400] width 12 height 7
click at [397, 454] on li "Download" at bounding box center [399, 449] width 43 height 15
click at [624, 398] on span "More options" at bounding box center [628, 400] width 12 height 7
click at [607, 452] on li "Download" at bounding box center [605, 449] width 43 height 15
click at [831, 397] on span "More options" at bounding box center [836, 400] width 12 height 7
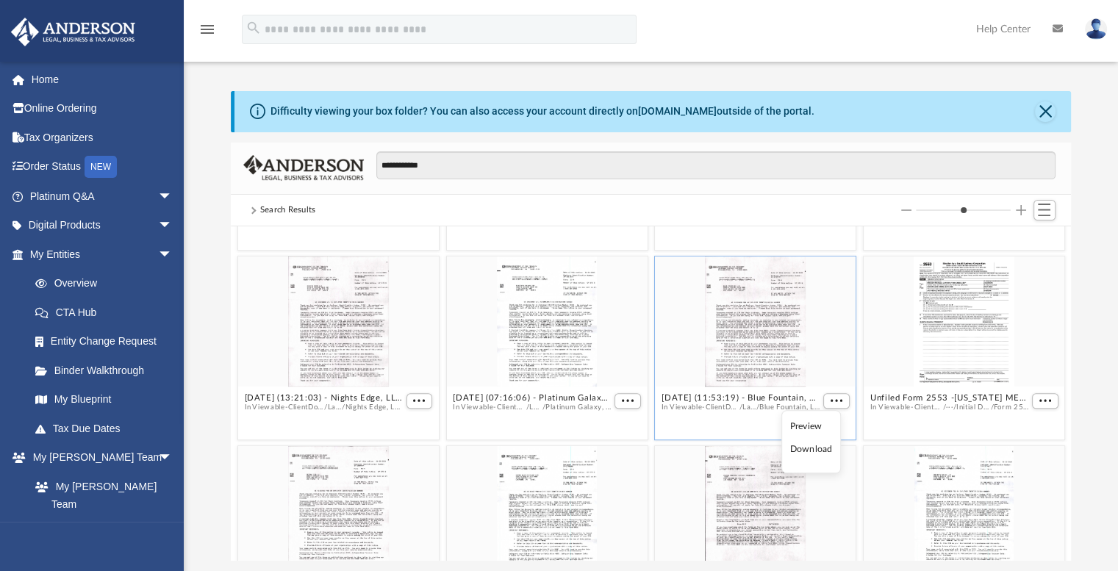
click at [823, 346] on div "grid" at bounding box center [755, 322] width 201 height 130
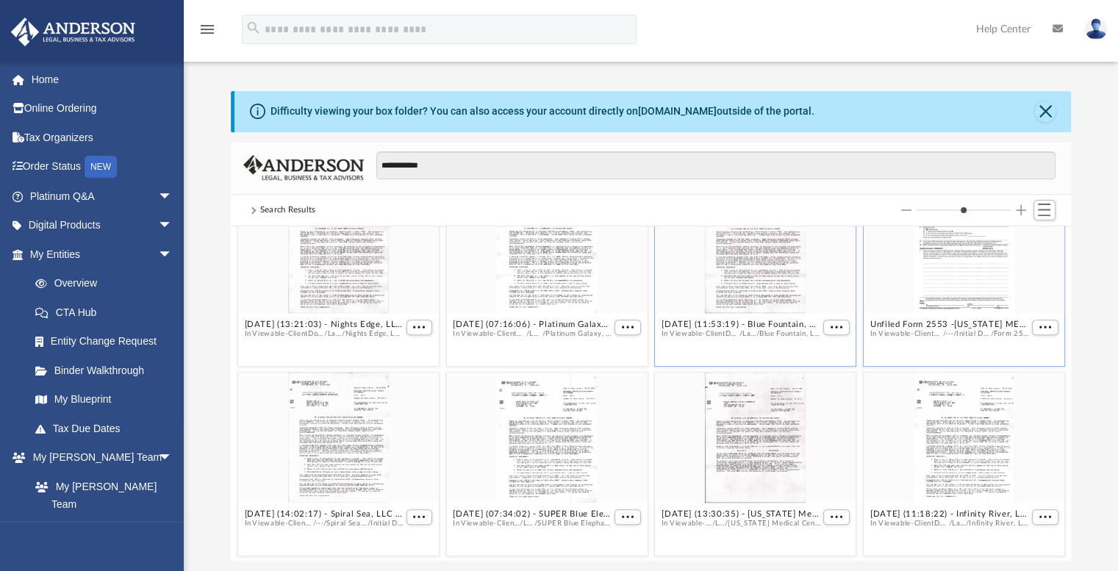
scroll to position [1072, 0]
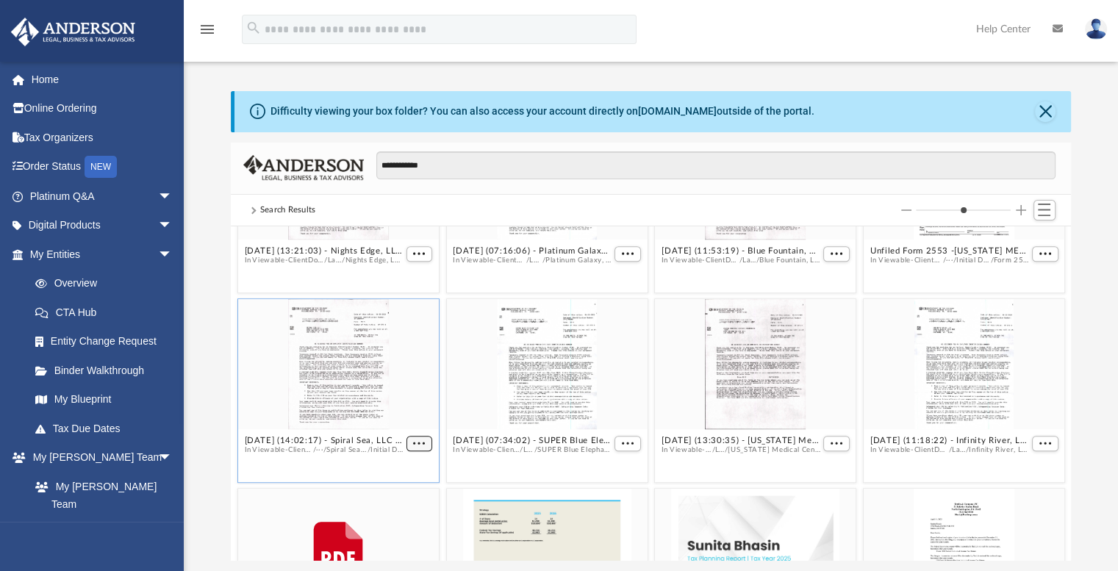
click at [415, 440] on span "More options" at bounding box center [419, 443] width 12 height 7
click at [401, 493] on li "Download" at bounding box center [399, 491] width 43 height 15
click at [624, 443] on span "More options" at bounding box center [628, 443] width 12 height 7
click at [617, 495] on li "Download" at bounding box center [605, 491] width 43 height 15
click at [1039, 440] on span "More options" at bounding box center [1045, 443] width 12 height 7
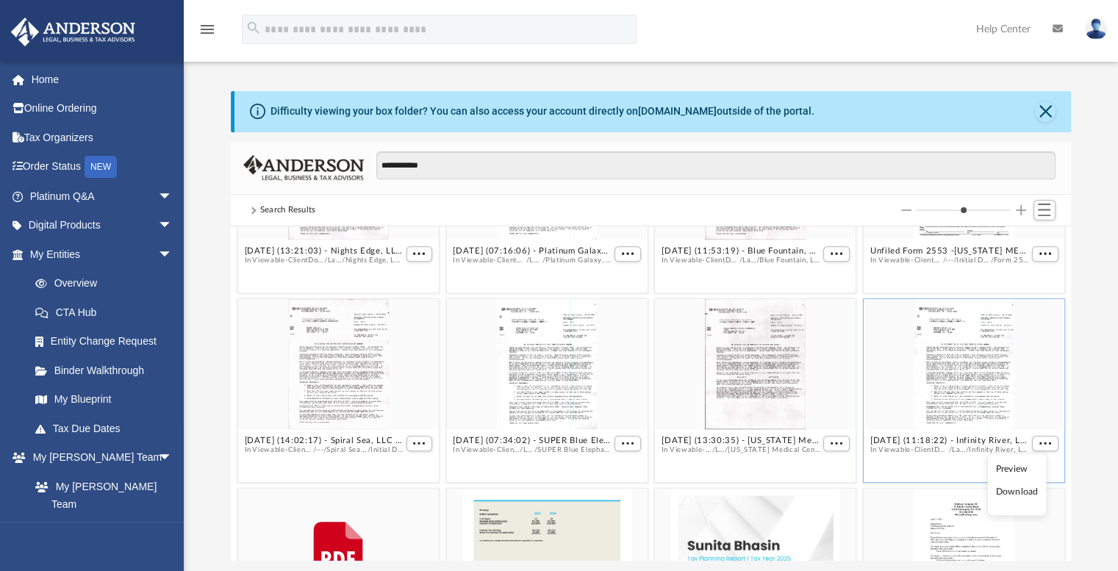
click at [1020, 490] on li "Download" at bounding box center [1016, 491] width 43 height 15
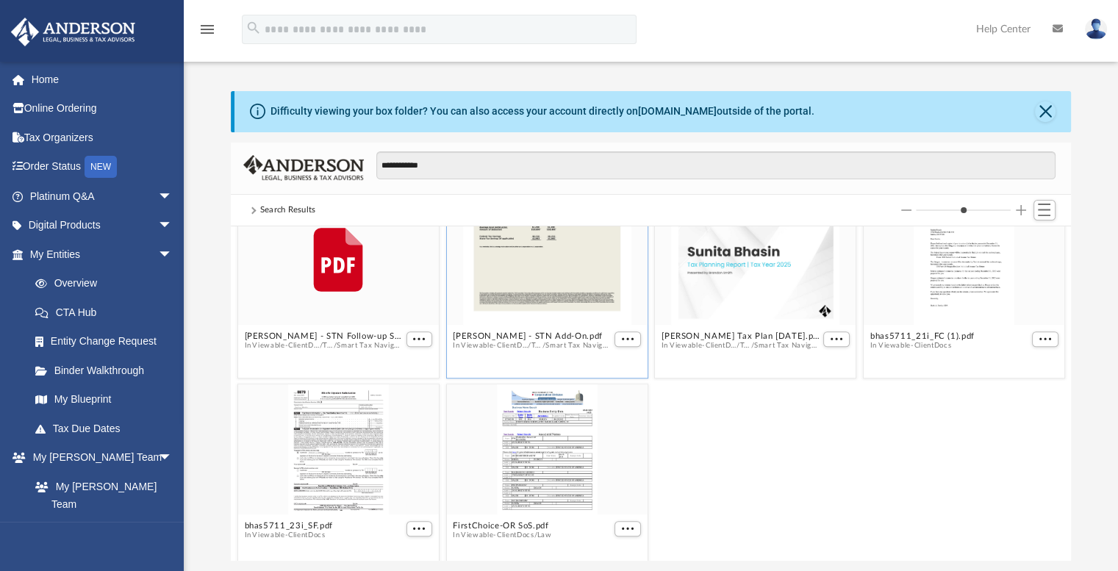
scroll to position [1292, 0]
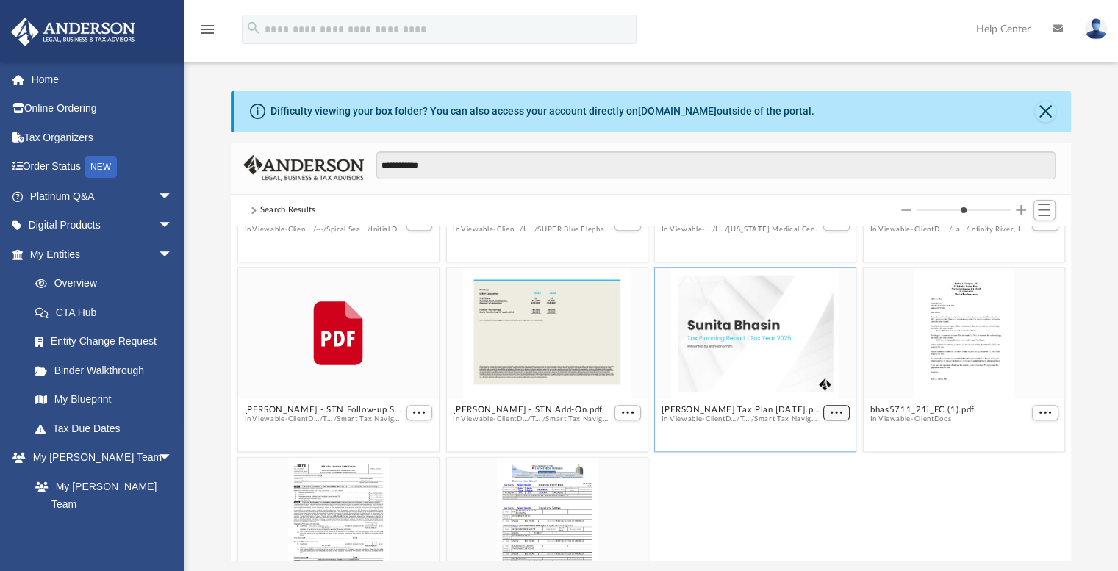
click at [837, 410] on button "More options" at bounding box center [836, 412] width 26 height 15
click at [826, 463] on li "Download" at bounding box center [811, 461] width 43 height 15
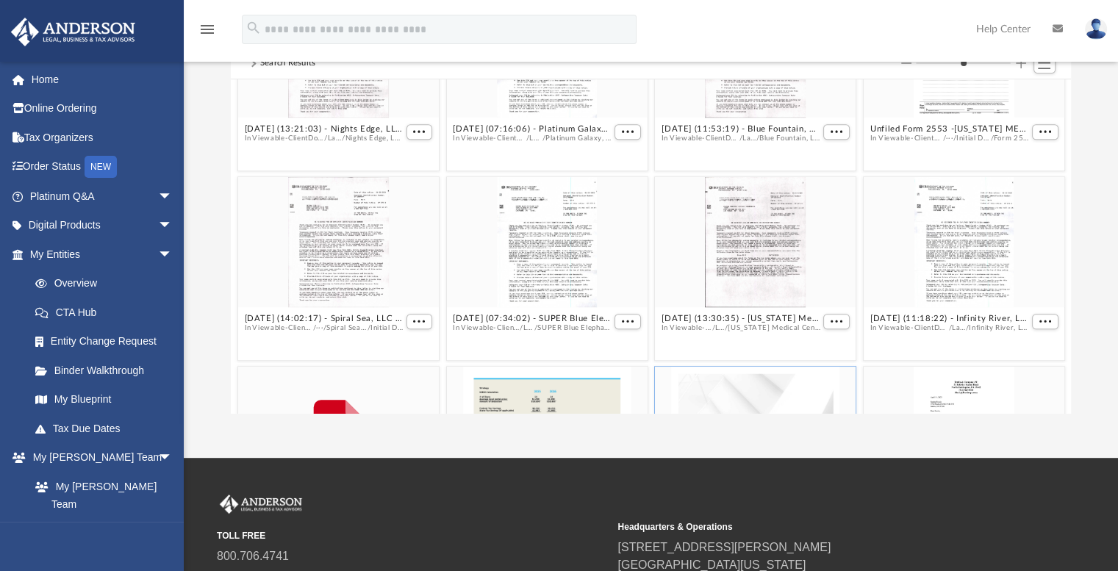
scroll to position [925, 0]
